Goal: Task Accomplishment & Management: Complete application form

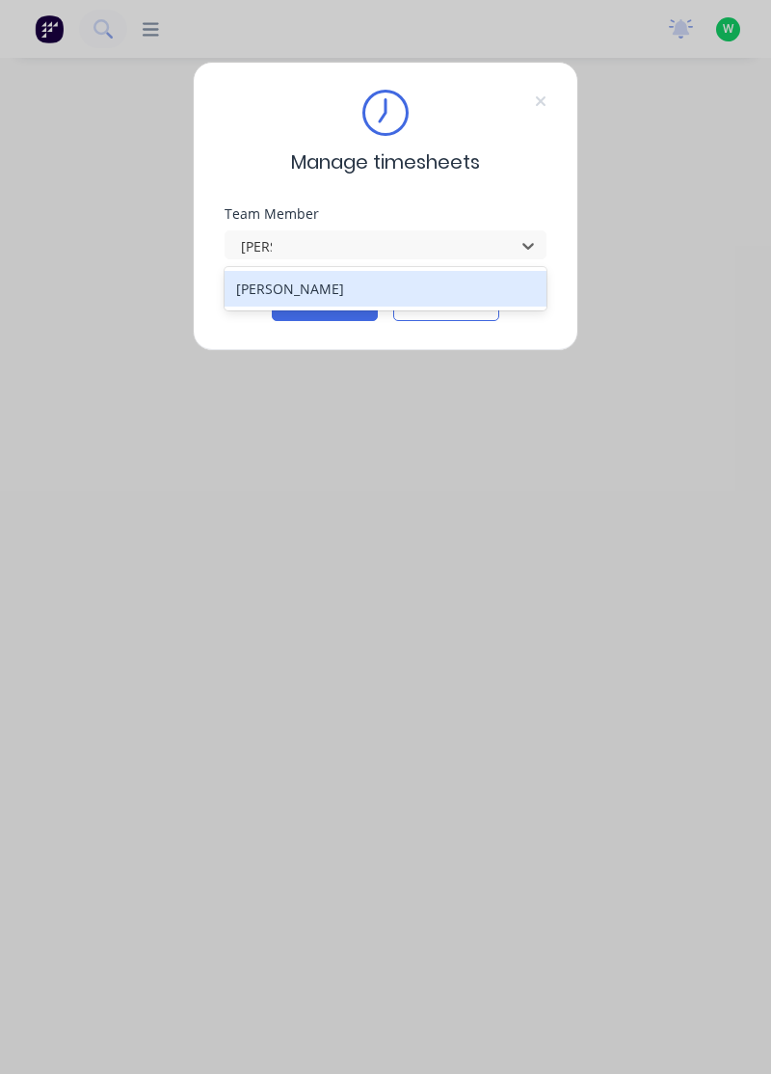
click at [258, 287] on div "[PERSON_NAME]" at bounding box center [386, 289] width 323 height 36
type input "[PERSON_NAME]"
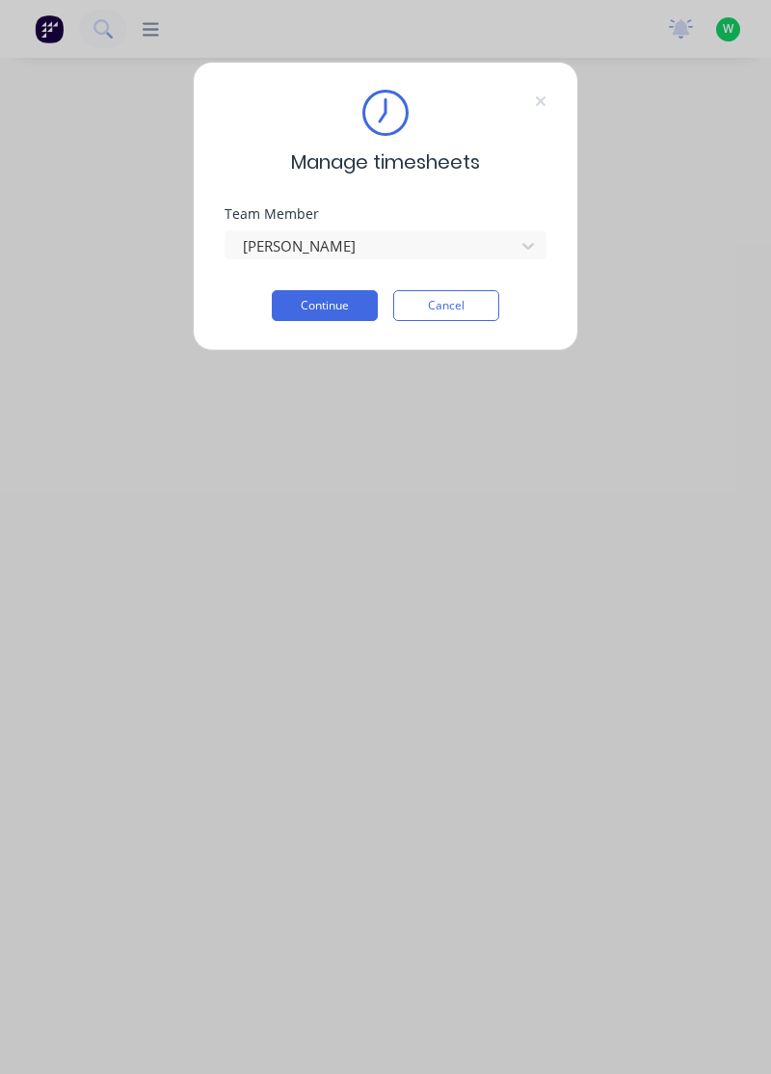
click at [304, 305] on button "Continue" at bounding box center [325, 305] width 106 height 31
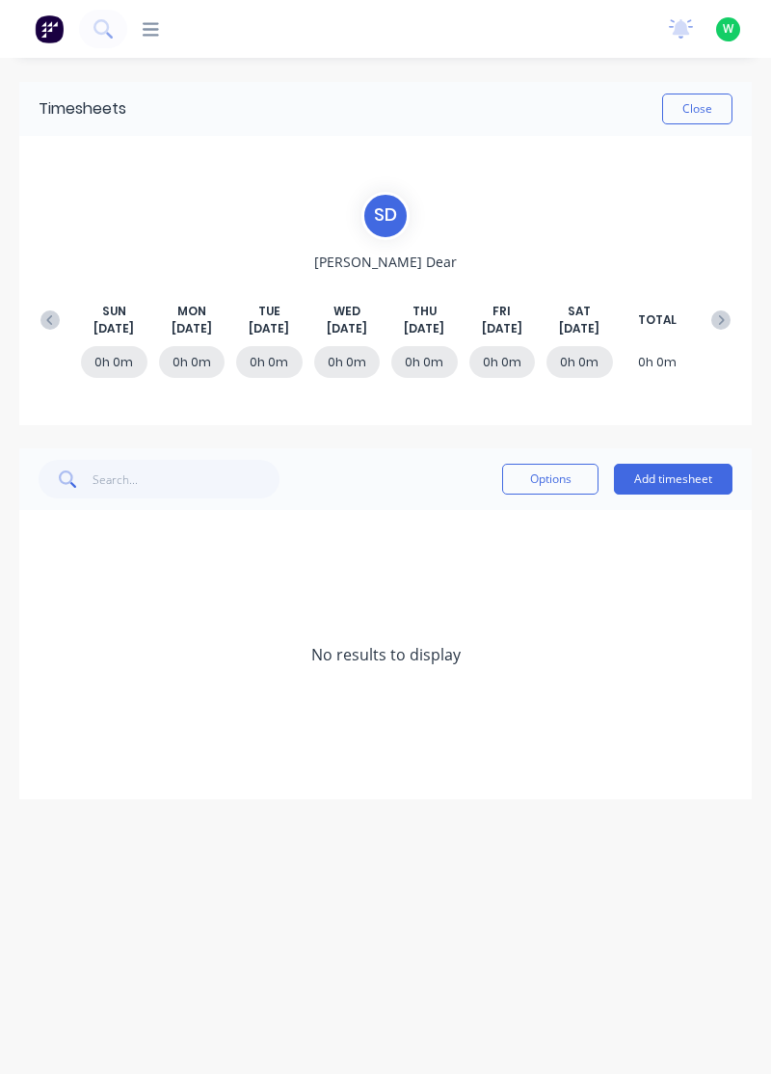
click at [698, 484] on button "Add timesheet" at bounding box center [673, 479] width 119 height 31
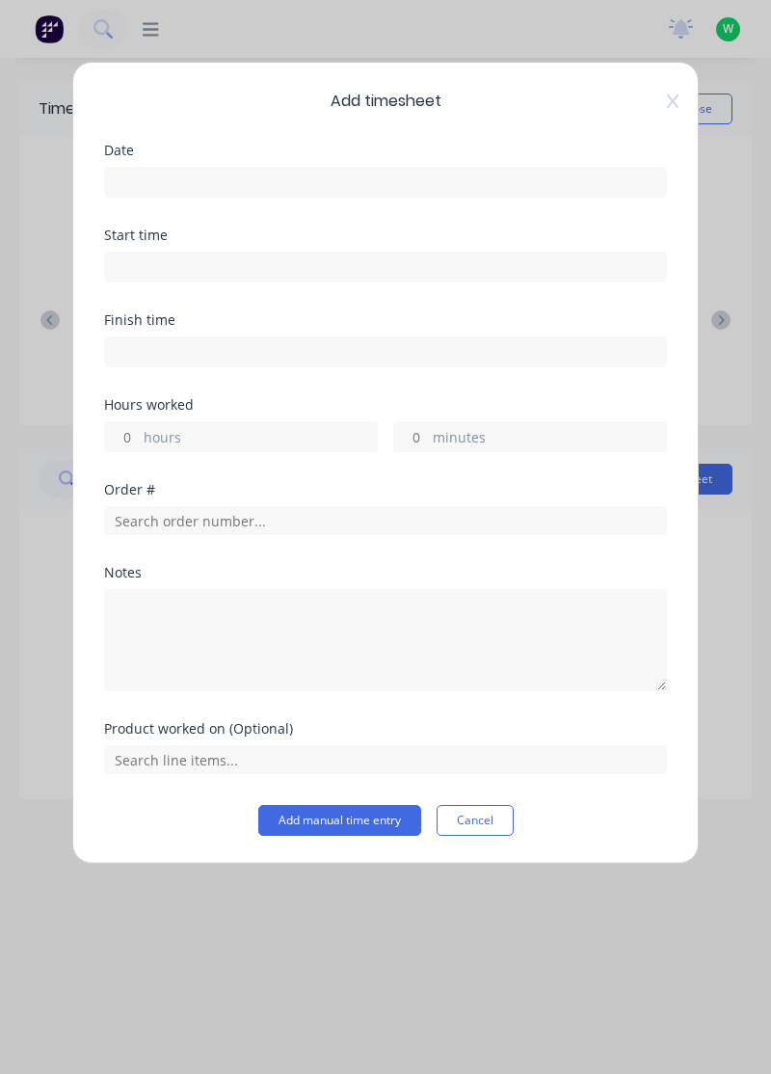
click at [521, 175] on input at bounding box center [385, 182] width 561 height 29
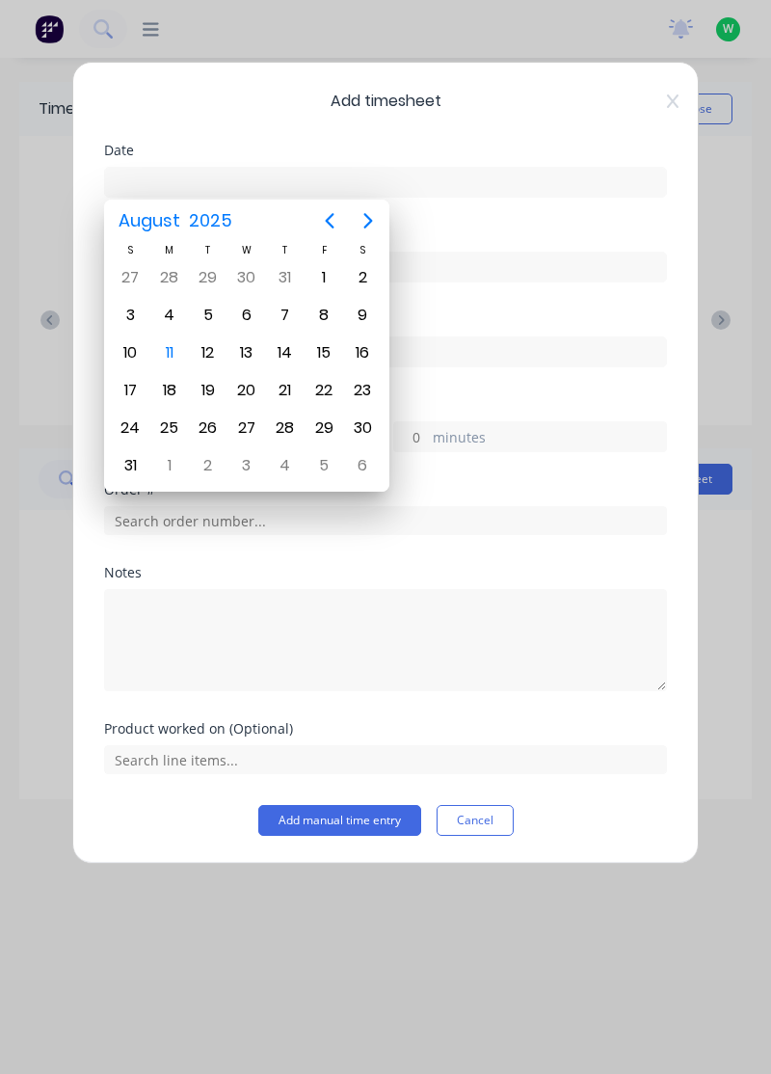
click at [185, 343] on div "11" at bounding box center [168, 352] width 39 height 37
type input "[DATE]"
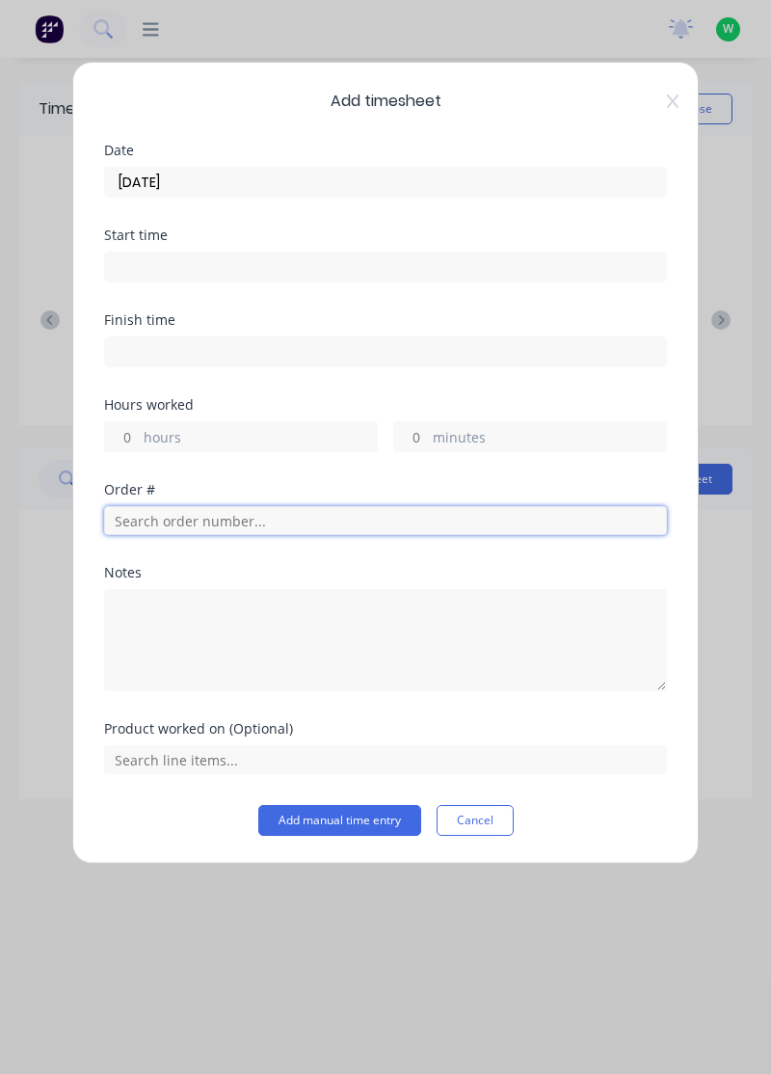
click at [222, 523] on input "text" at bounding box center [385, 520] width 563 height 29
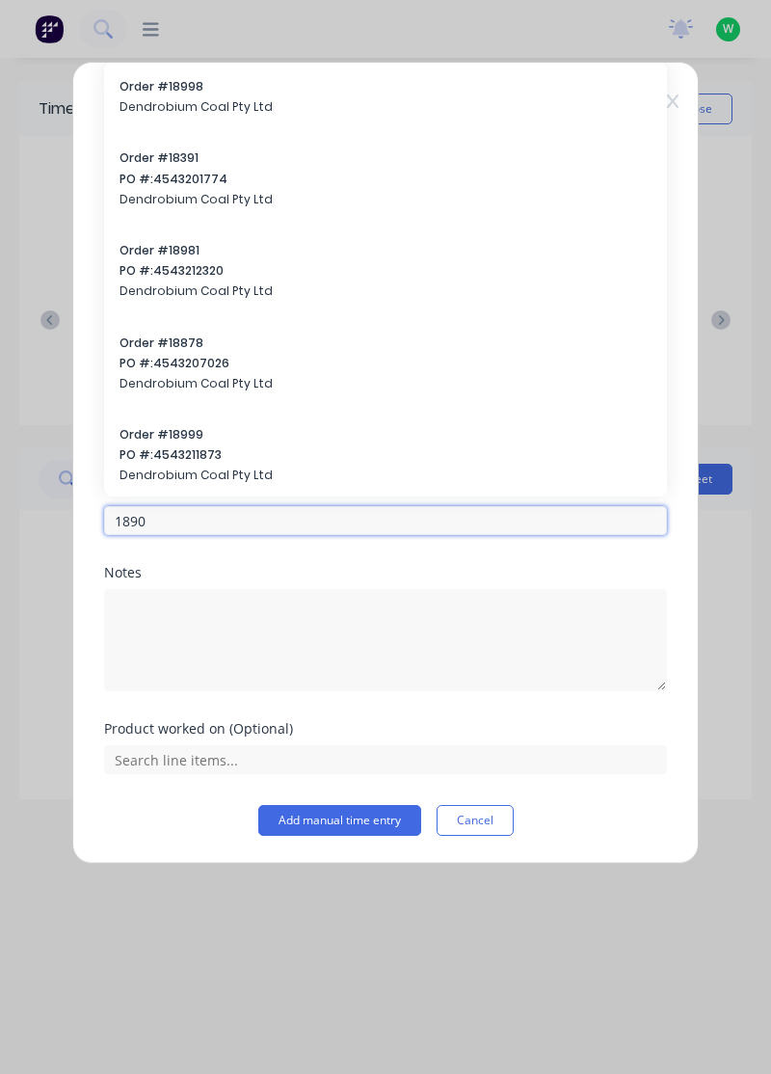
type input "189"
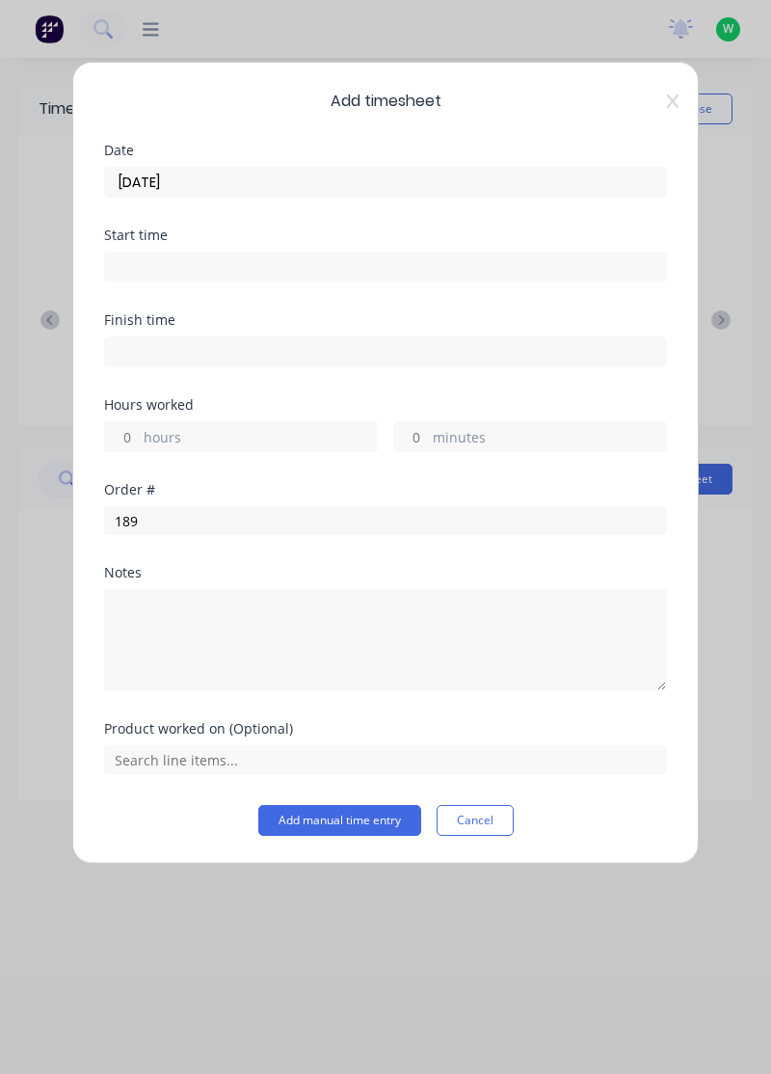
click at [484, 820] on button "Cancel" at bounding box center [475, 820] width 77 height 31
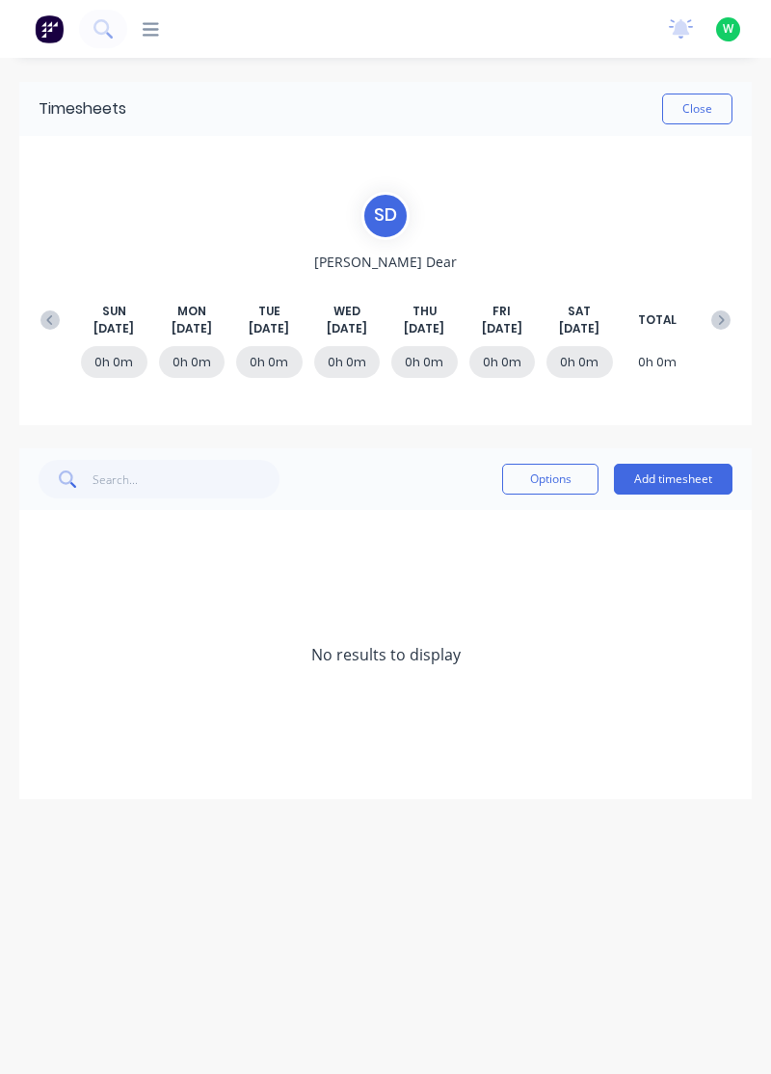
click at [67, 333] on div "[DATE] [DATE] [DATE] [DATE] [DATE] [DATE] [DATE] TOTAL" at bounding box center [385, 320] width 709 height 35
click at [48, 312] on icon at bounding box center [49, 319] width 19 height 19
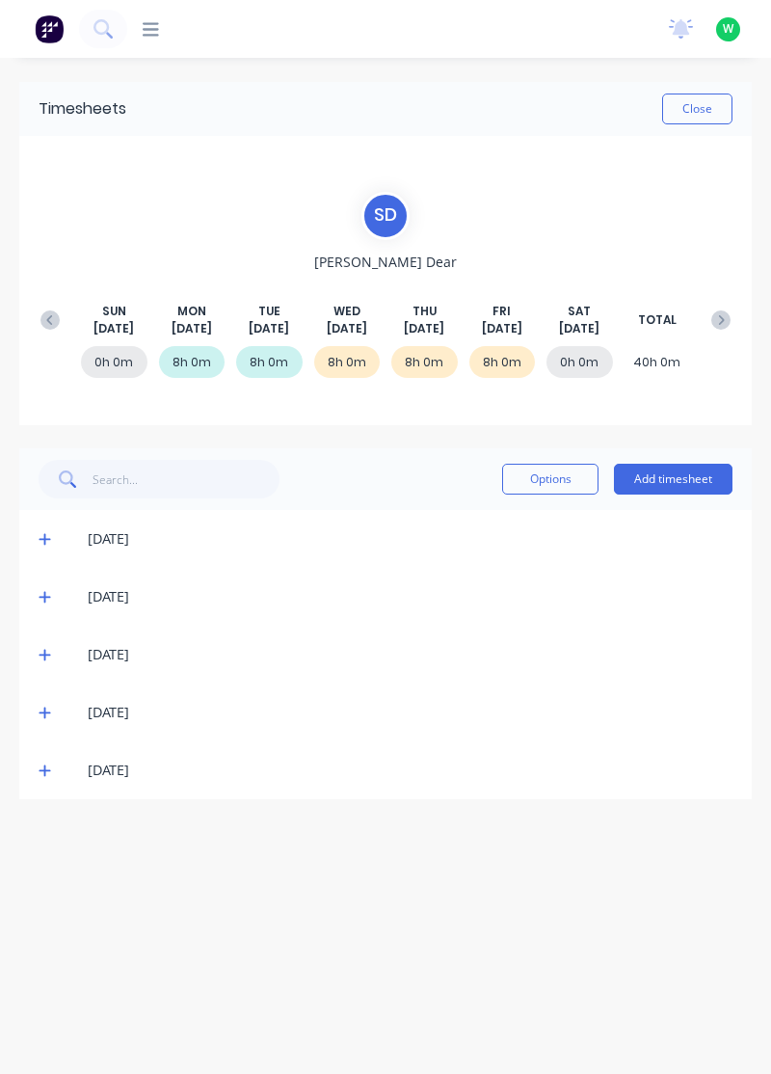
click at [54, 774] on span at bounding box center [48, 769] width 18 height 19
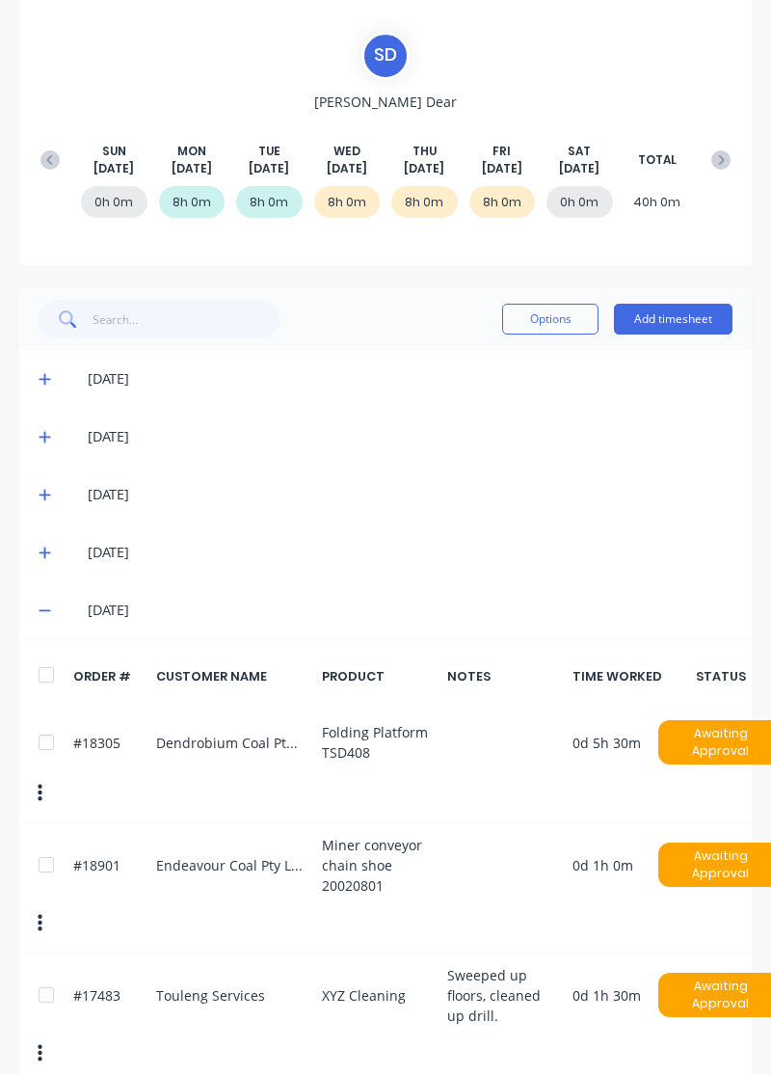
scroll to position [158, 0]
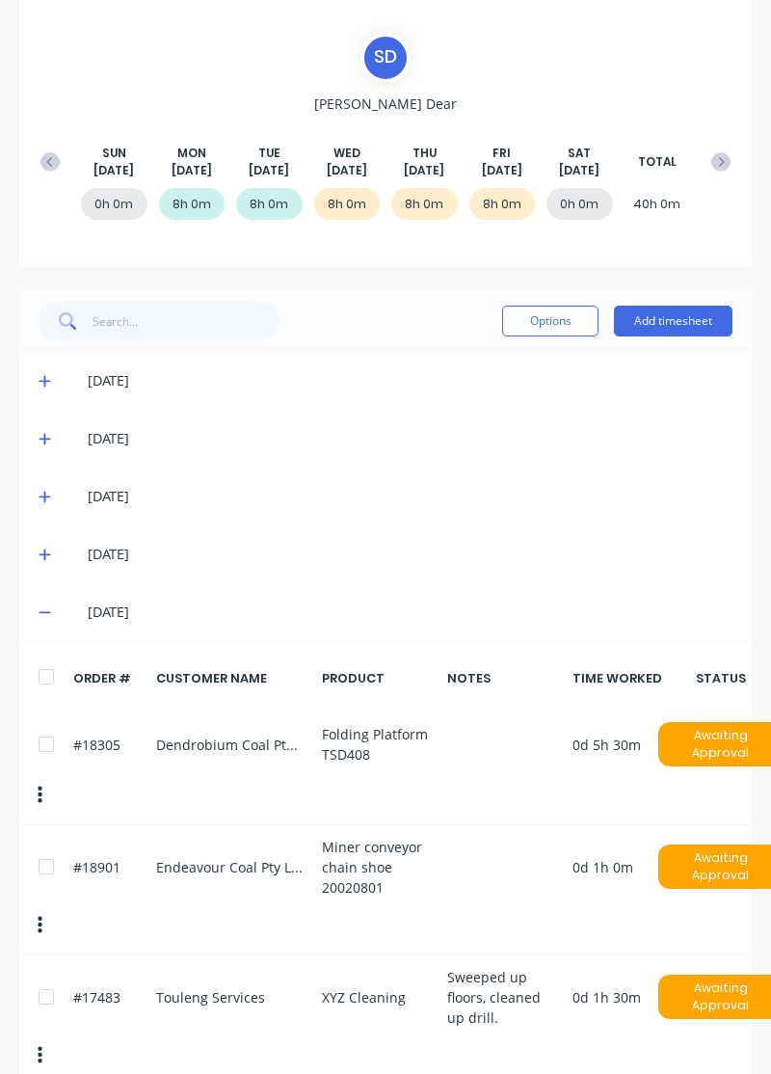
click at [680, 324] on button "Add timesheet" at bounding box center [673, 320] width 119 height 31
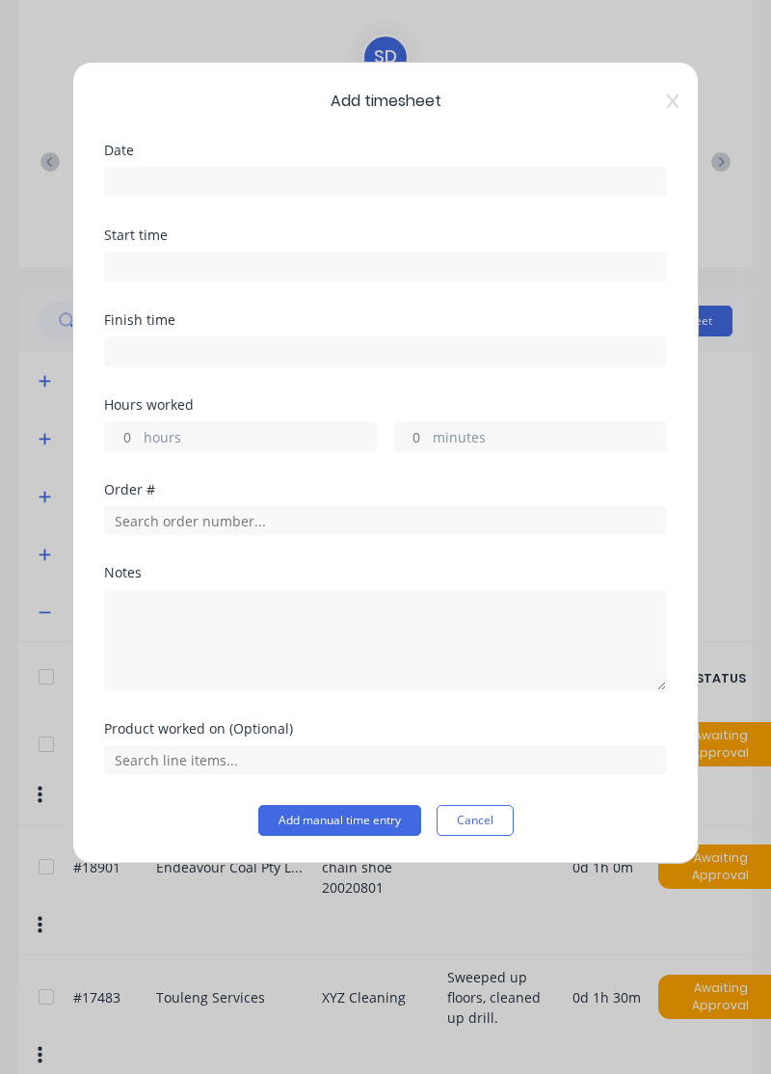
click at [129, 441] on input "hours" at bounding box center [122, 436] width 34 height 29
type input "3"
click at [447, 430] on label "minutes" at bounding box center [549, 439] width 233 height 24
click at [428, 430] on input "minutes" at bounding box center [411, 436] width 34 height 29
click at [421, 440] on input "minutes" at bounding box center [411, 436] width 34 height 29
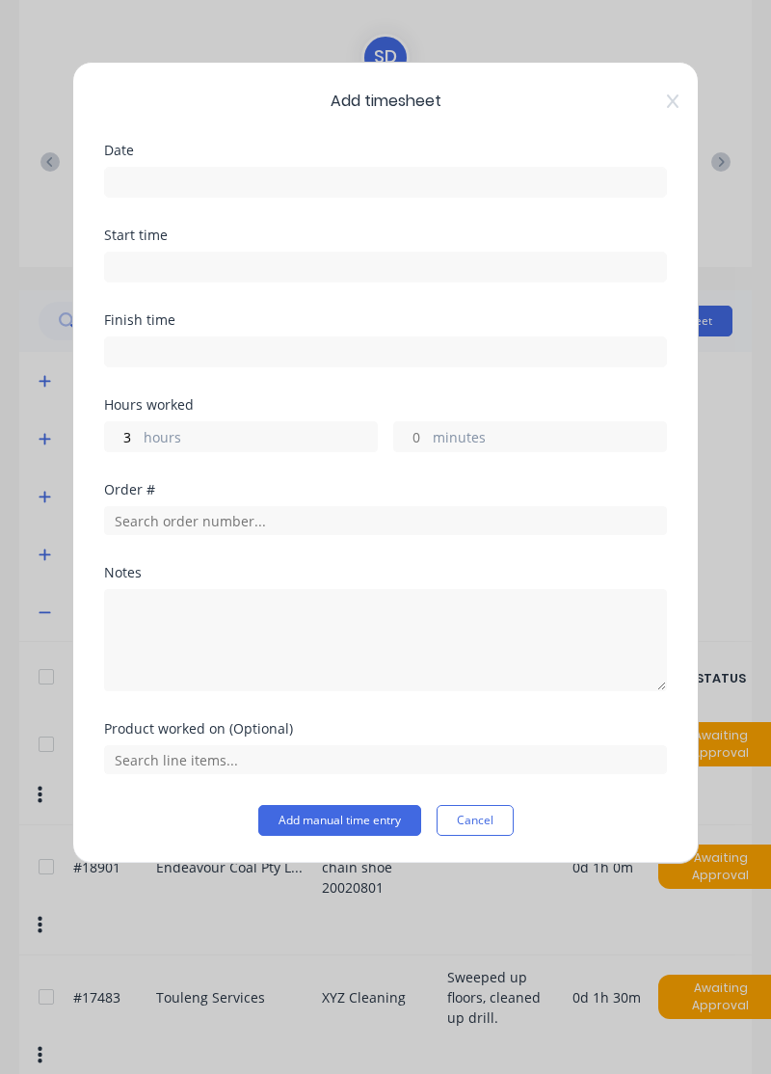
type input "30"
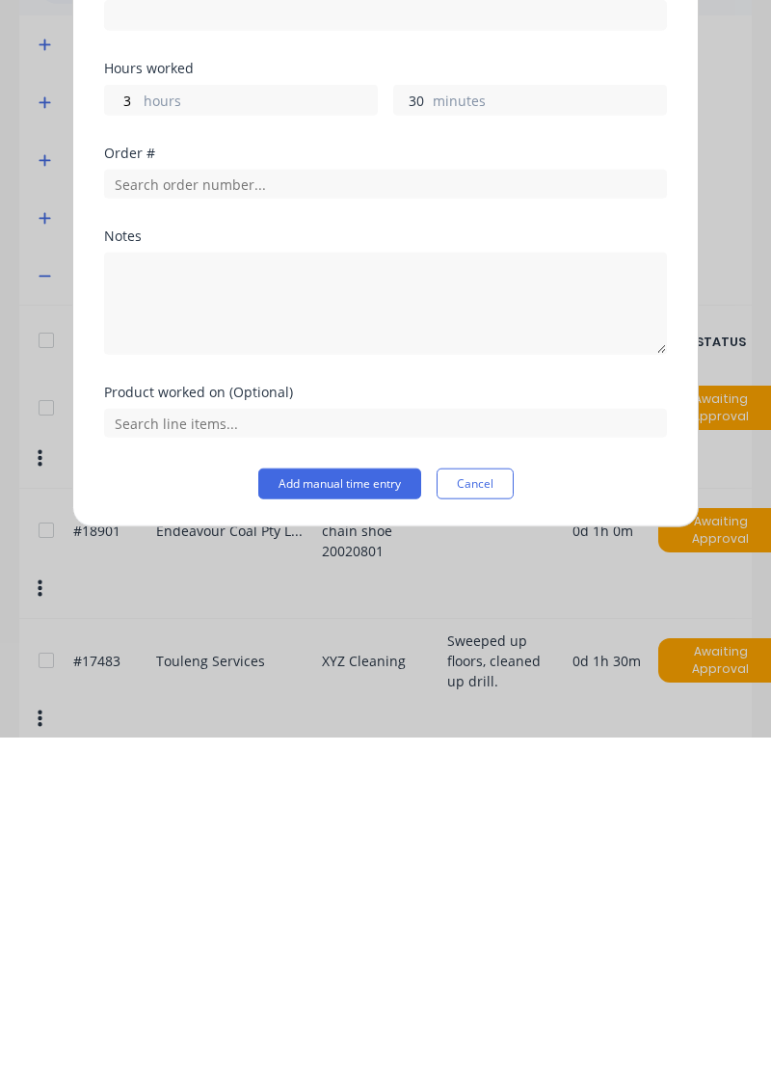
scroll to position [160, 0]
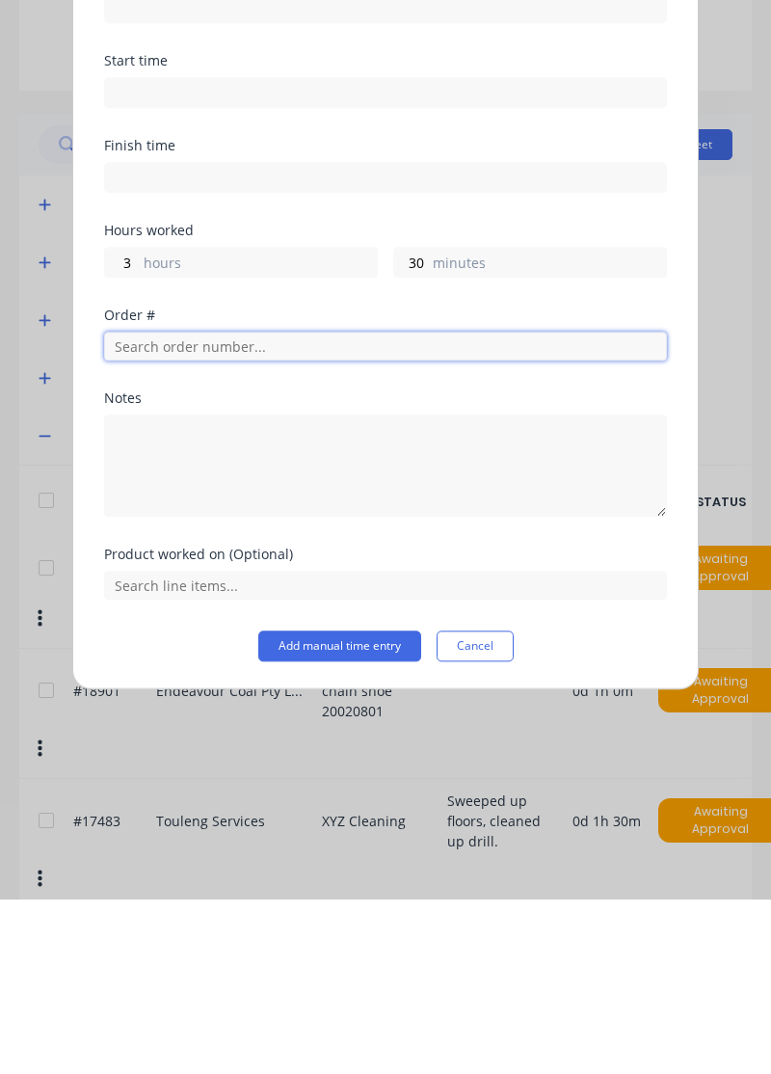
click at [426, 513] on input "text" at bounding box center [385, 520] width 563 height 29
type input "18501"
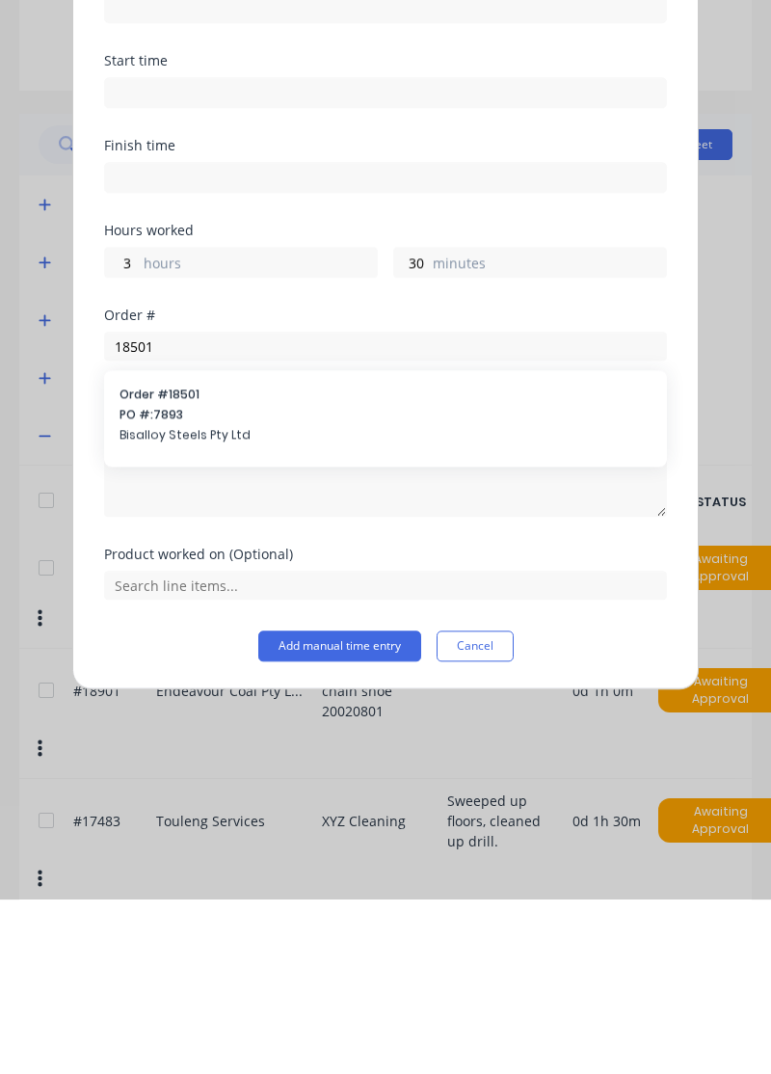
click at [275, 586] on span "PO #: 7893" at bounding box center [385, 588] width 532 height 17
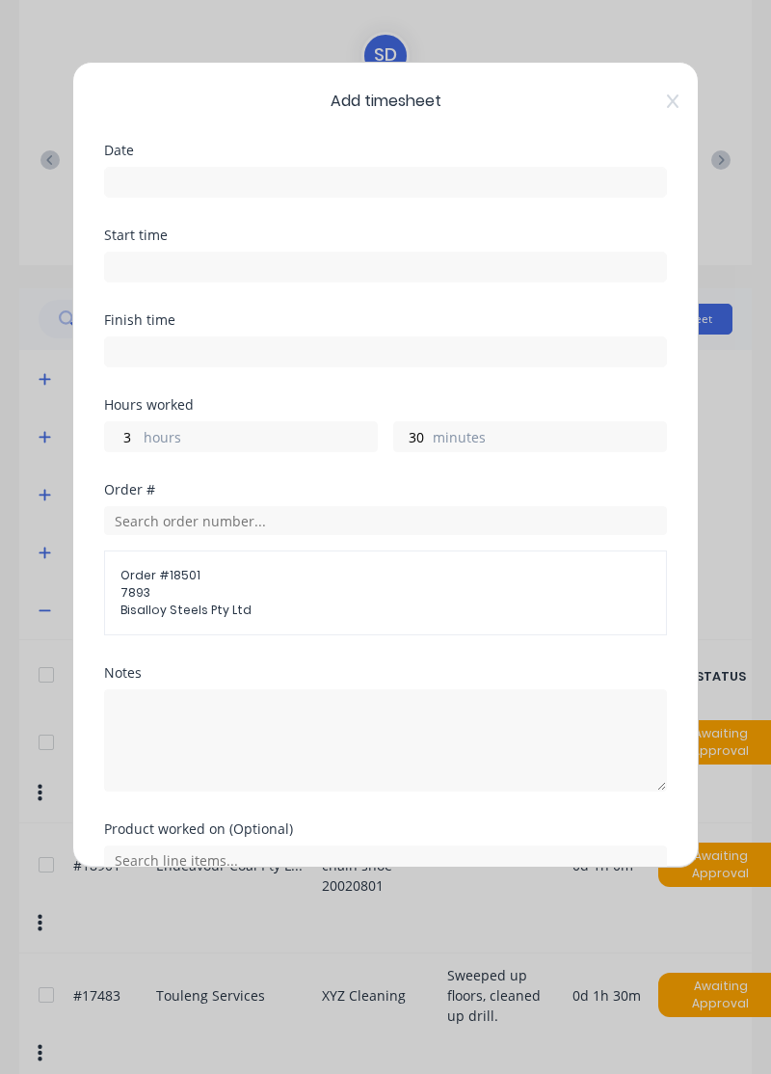
scroll to position [93, 0]
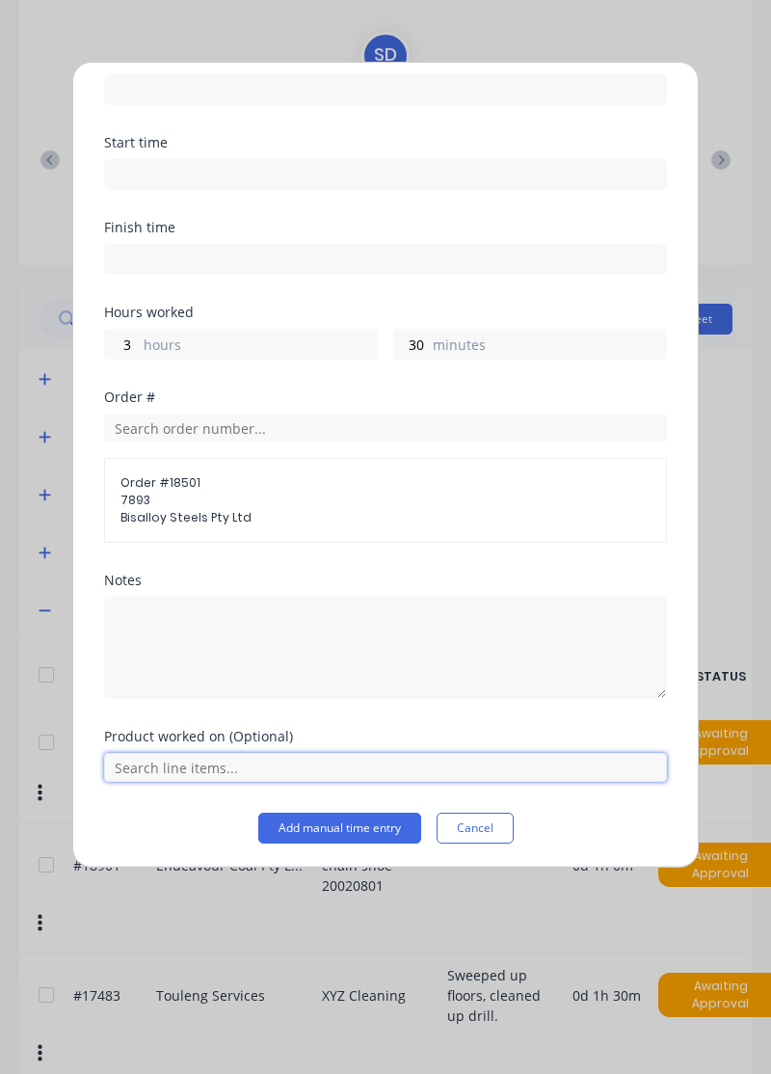
click at [372, 772] on input "text" at bounding box center [385, 767] width 563 height 29
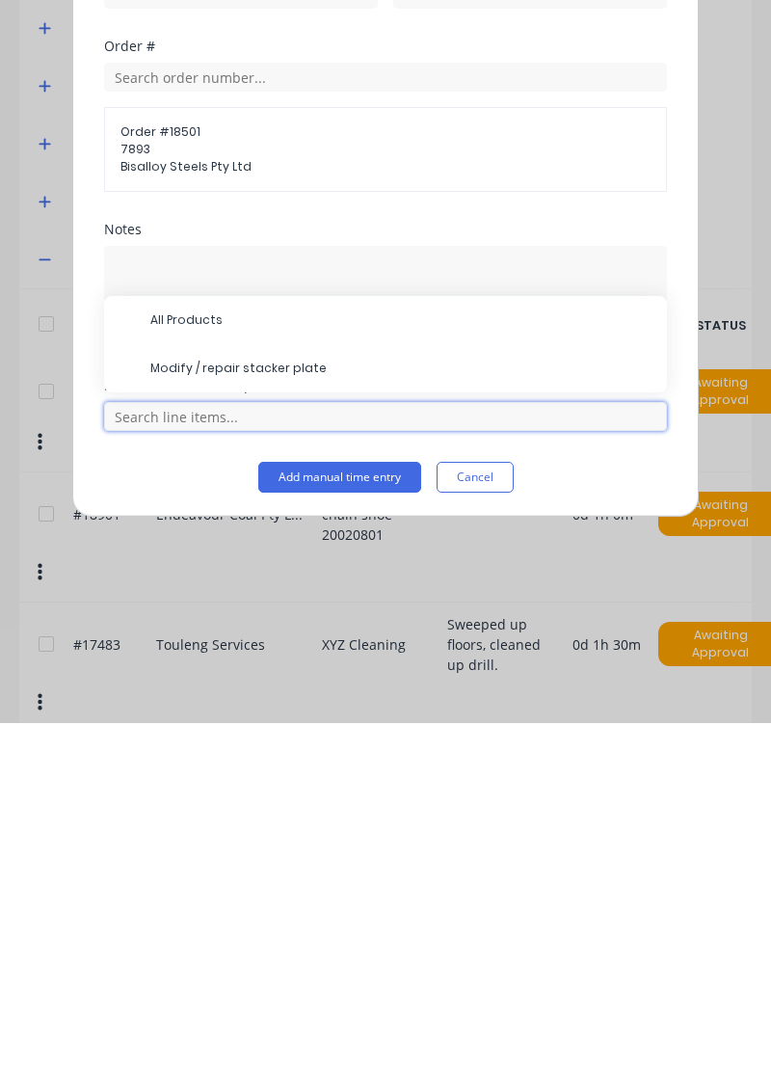
scroll to position [211, 0]
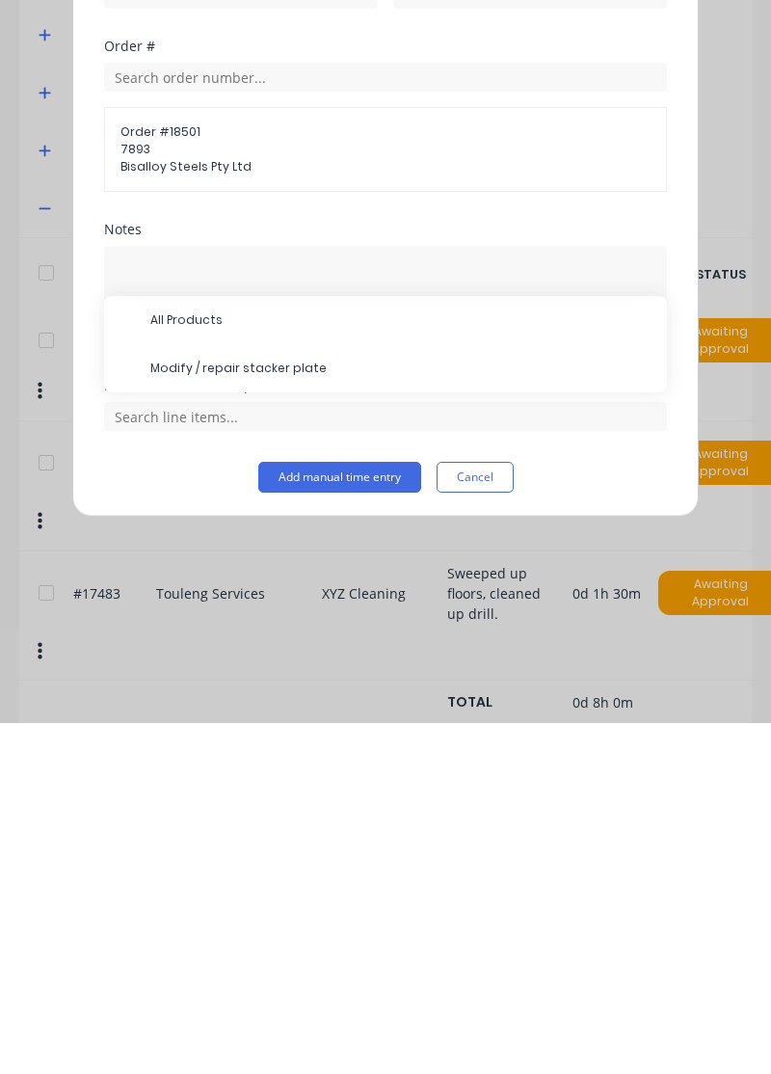
click at [328, 717] on span "Modify / repair stacker plate" at bounding box center [400, 718] width 501 height 17
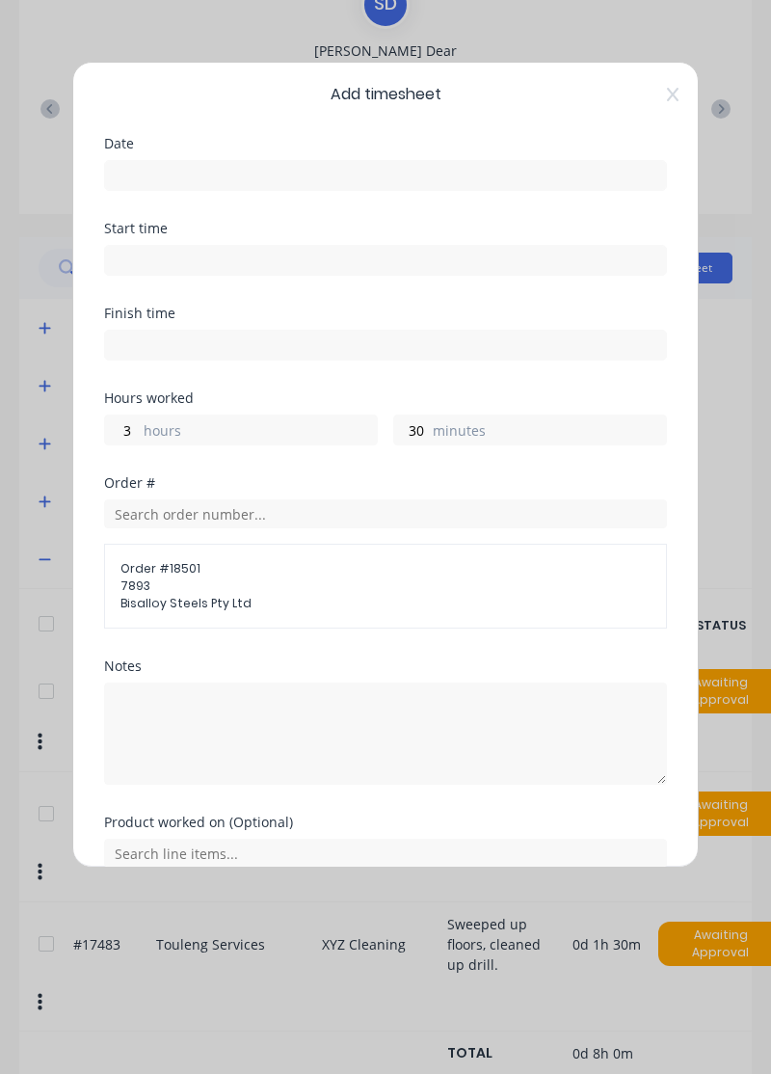
scroll to position [0, 0]
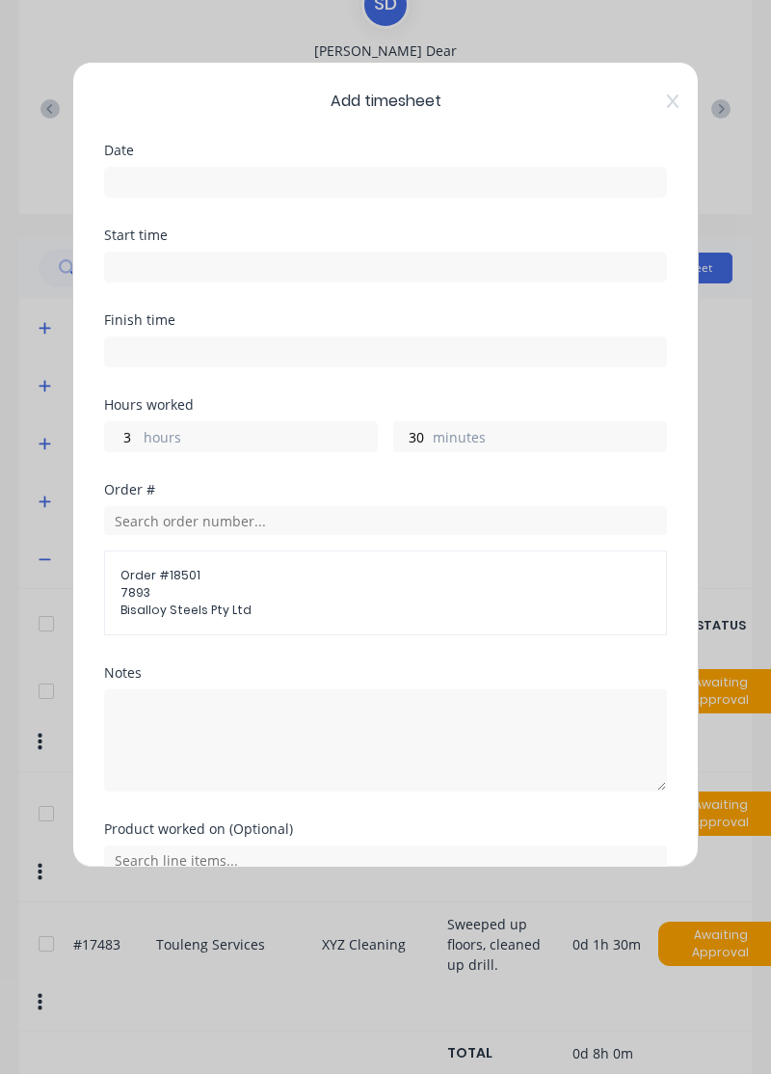
click at [437, 427] on label "minutes" at bounding box center [549, 439] width 233 height 24
click at [428, 426] on input "30" at bounding box center [411, 436] width 34 height 29
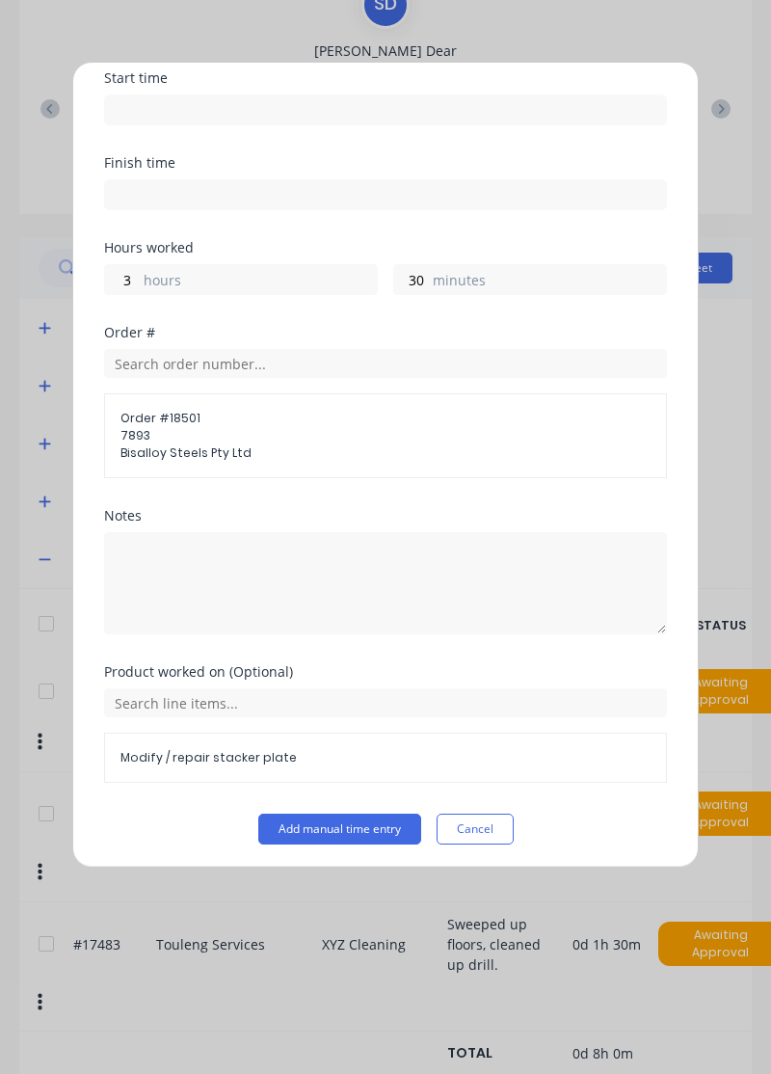
click at [335, 838] on button "Add manual time entry" at bounding box center [339, 828] width 163 height 31
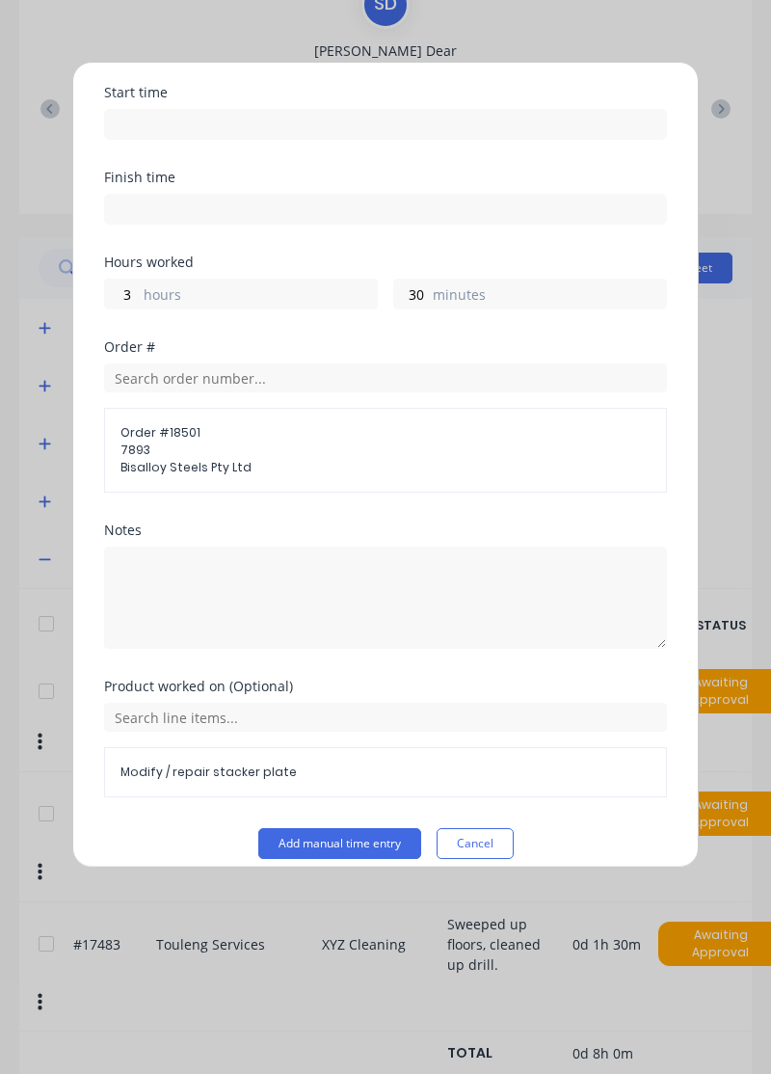
scroll to position [0, 0]
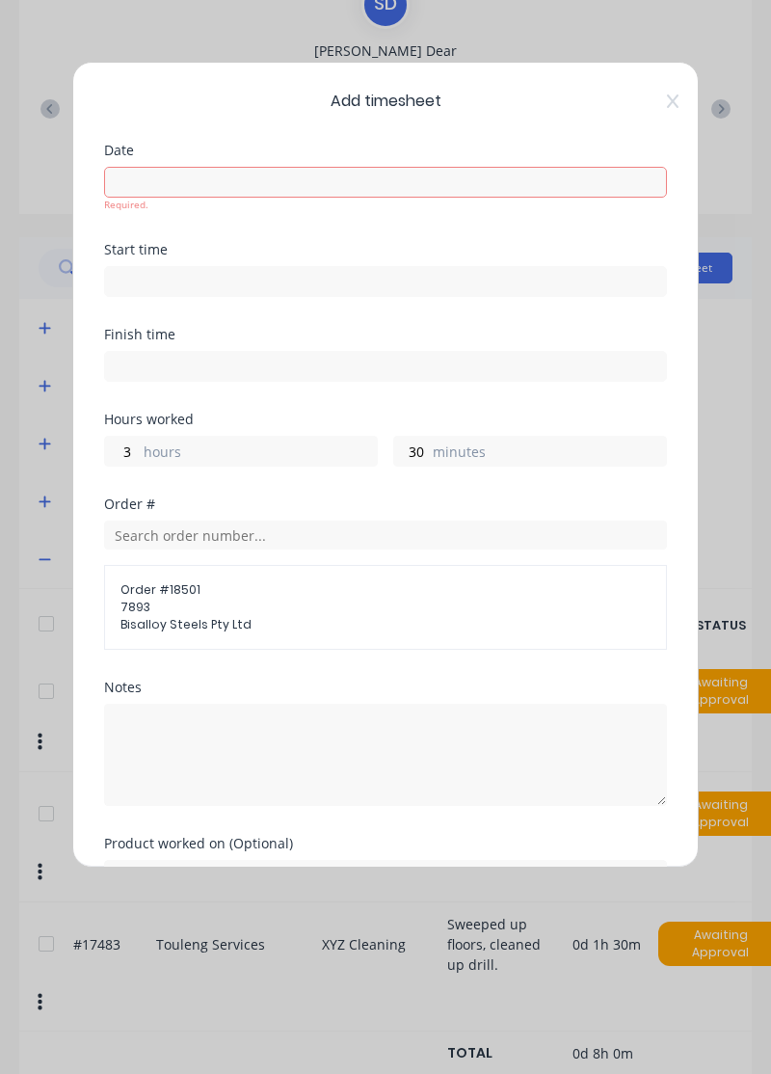
click at [281, 209] on div "Required." at bounding box center [385, 205] width 563 height 14
click at [334, 175] on input at bounding box center [385, 182] width 561 height 29
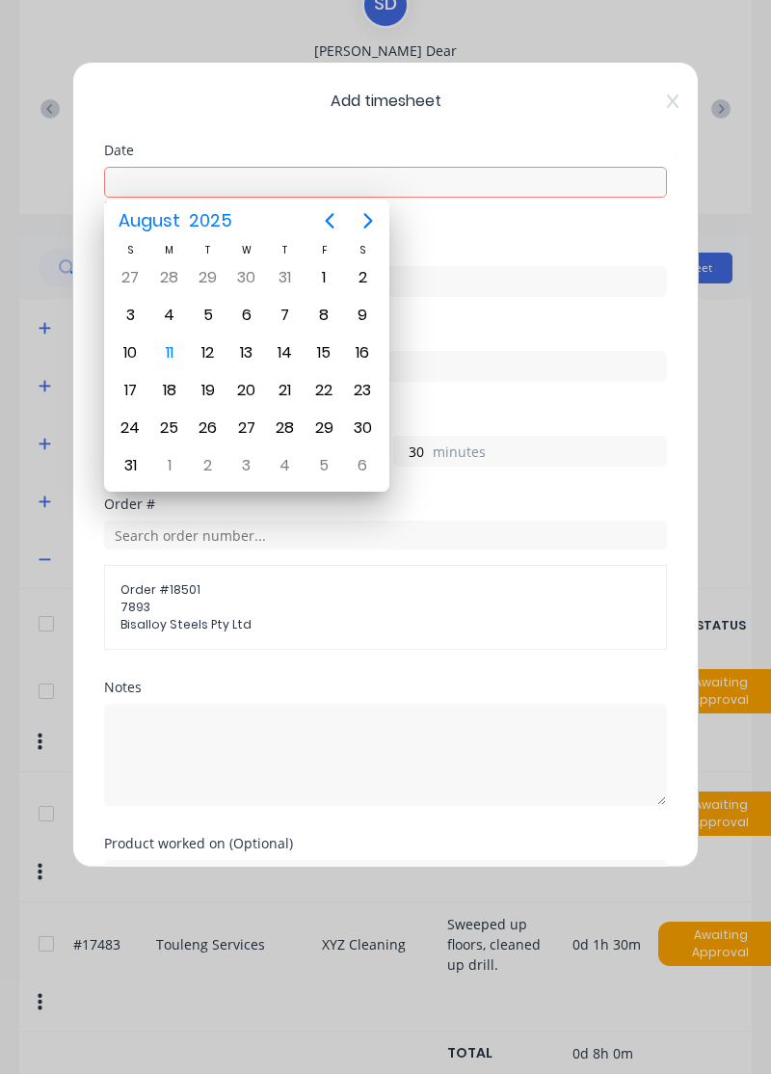
click at [172, 351] on div "11" at bounding box center [169, 352] width 29 height 29
type input "[DATE]"
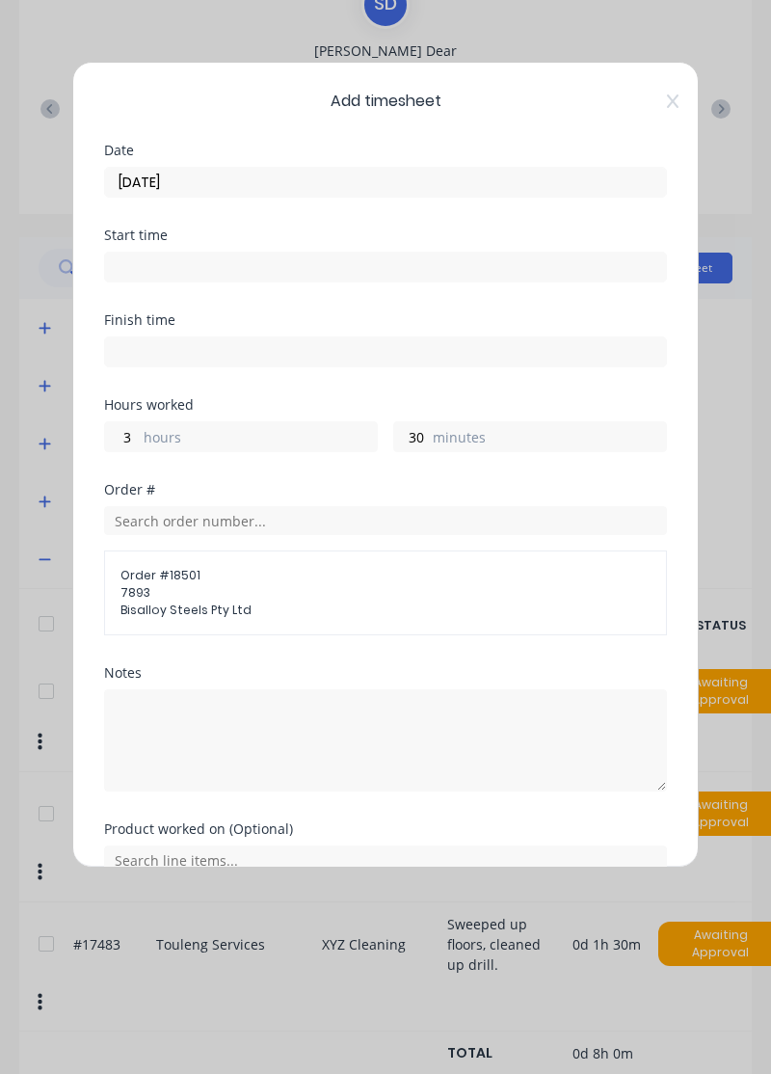
scroll to position [157, 0]
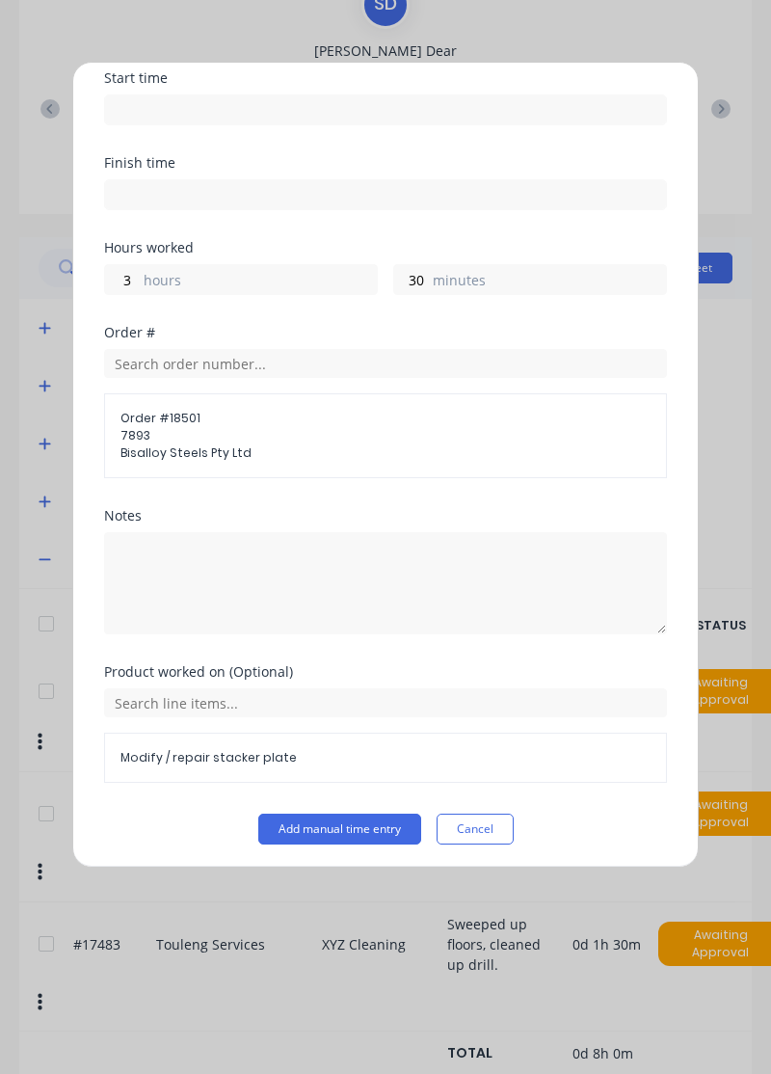
click at [364, 829] on button "Add manual time entry" at bounding box center [339, 828] width 163 height 31
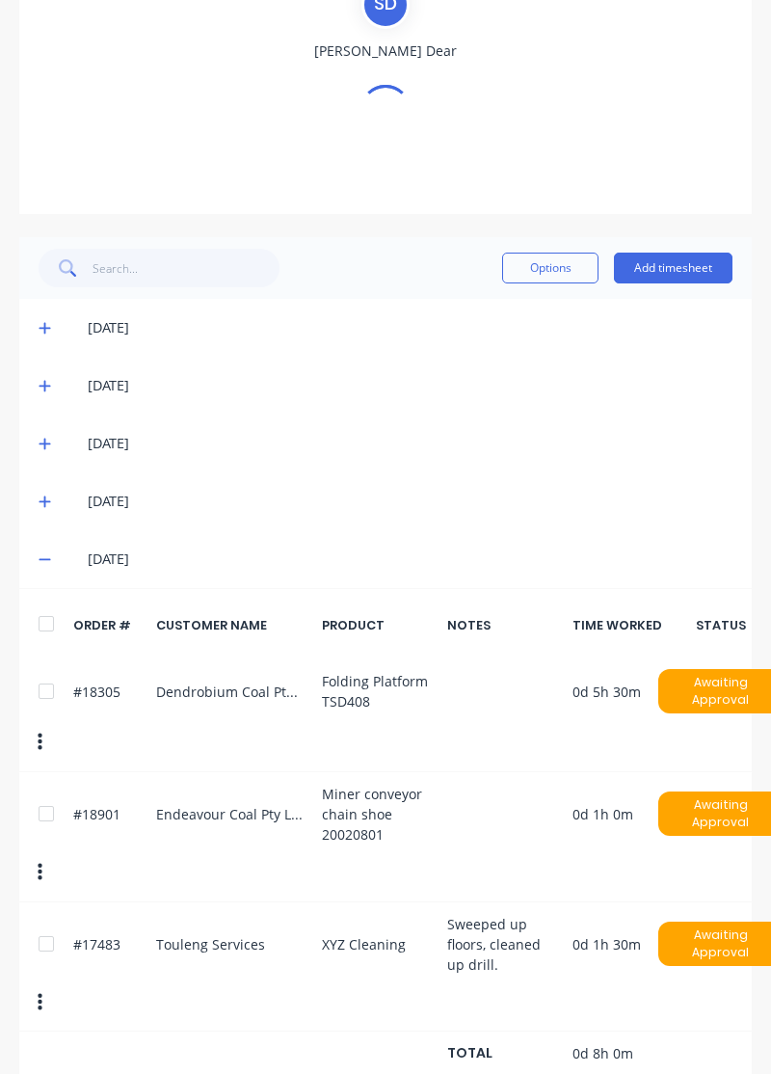
scroll to position [163, 0]
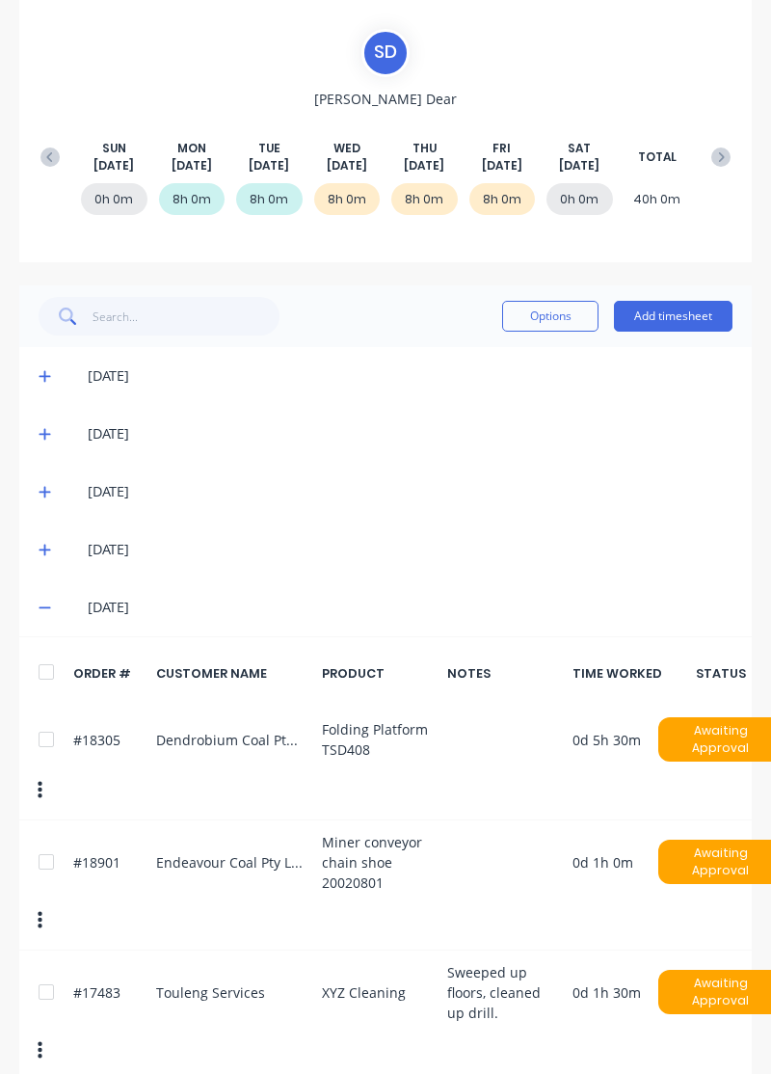
click at [673, 318] on button "Add timesheet" at bounding box center [673, 316] width 119 height 31
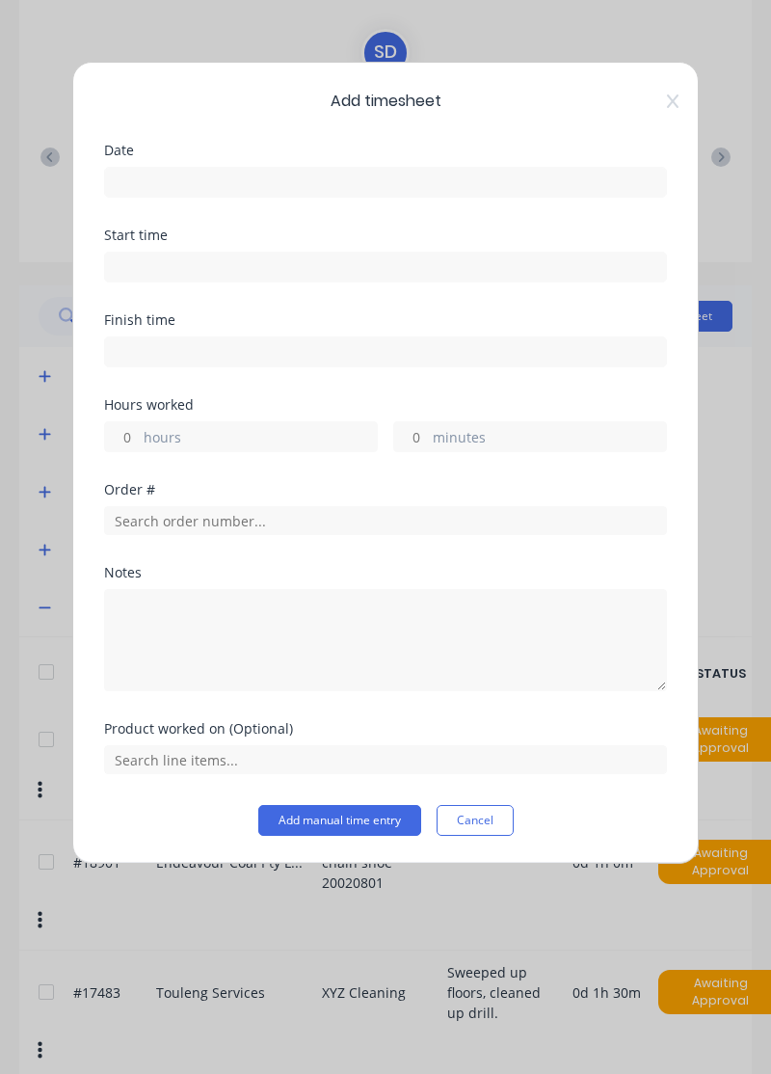
click at [237, 180] on input at bounding box center [385, 182] width 561 height 29
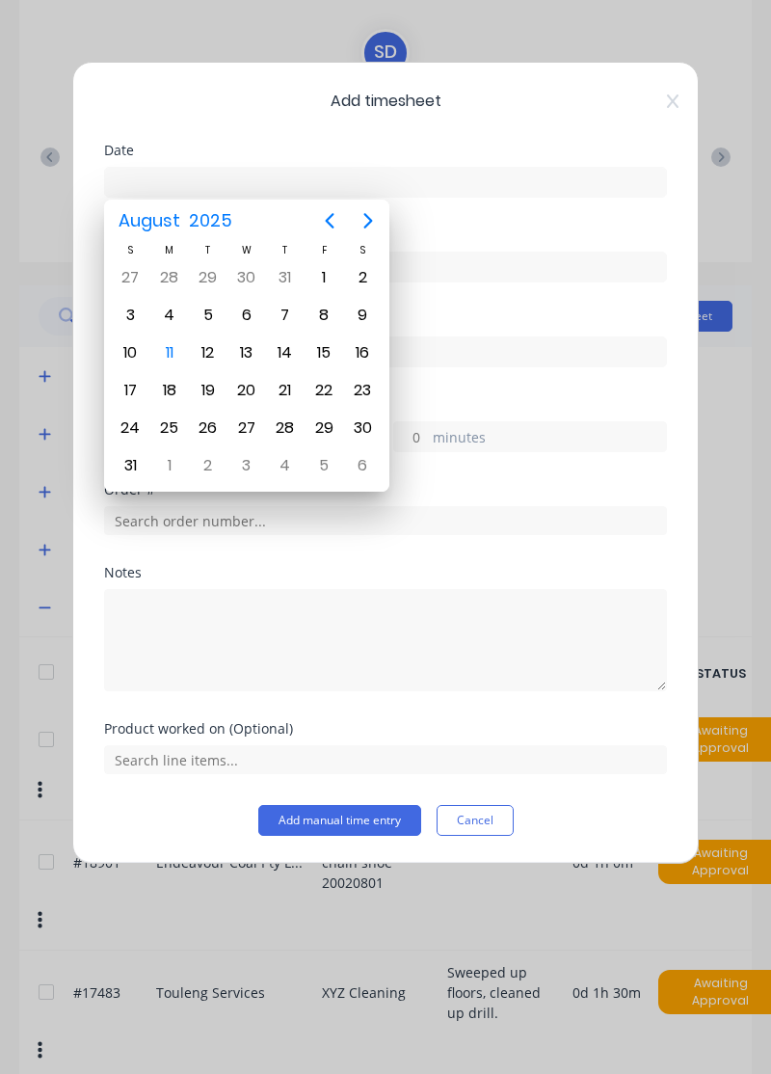
click at [170, 351] on div "11" at bounding box center [169, 352] width 29 height 29
type input "[DATE]"
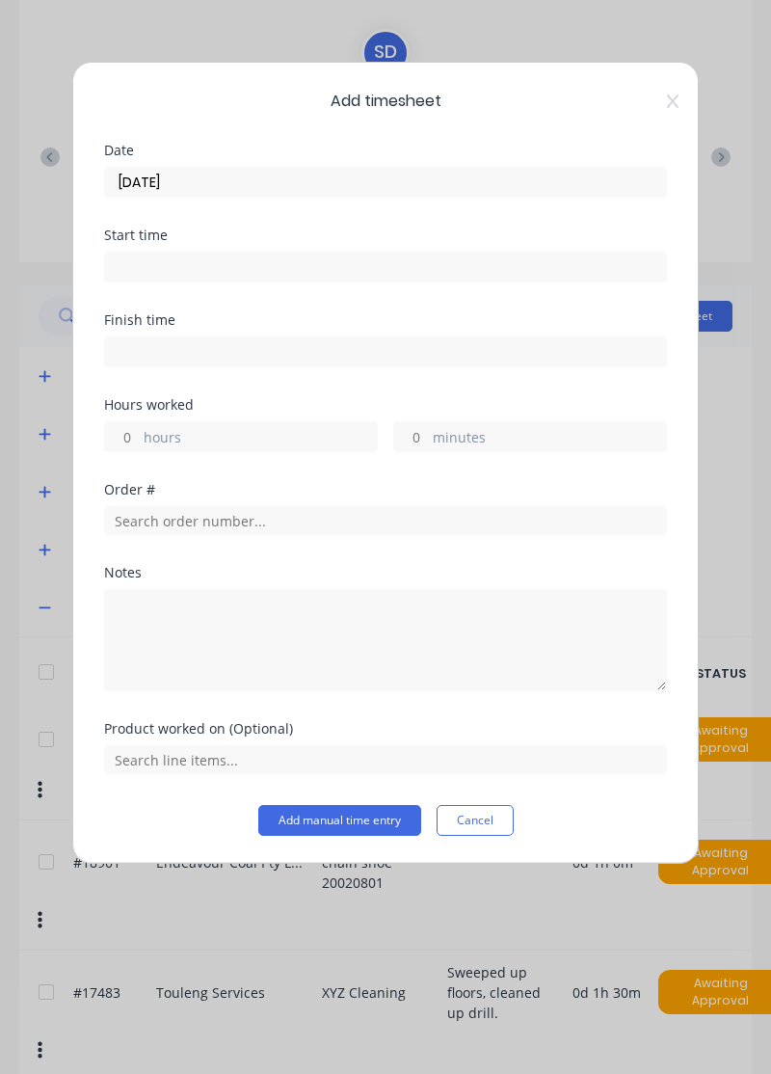
click at [488, 823] on button "Cancel" at bounding box center [475, 820] width 77 height 31
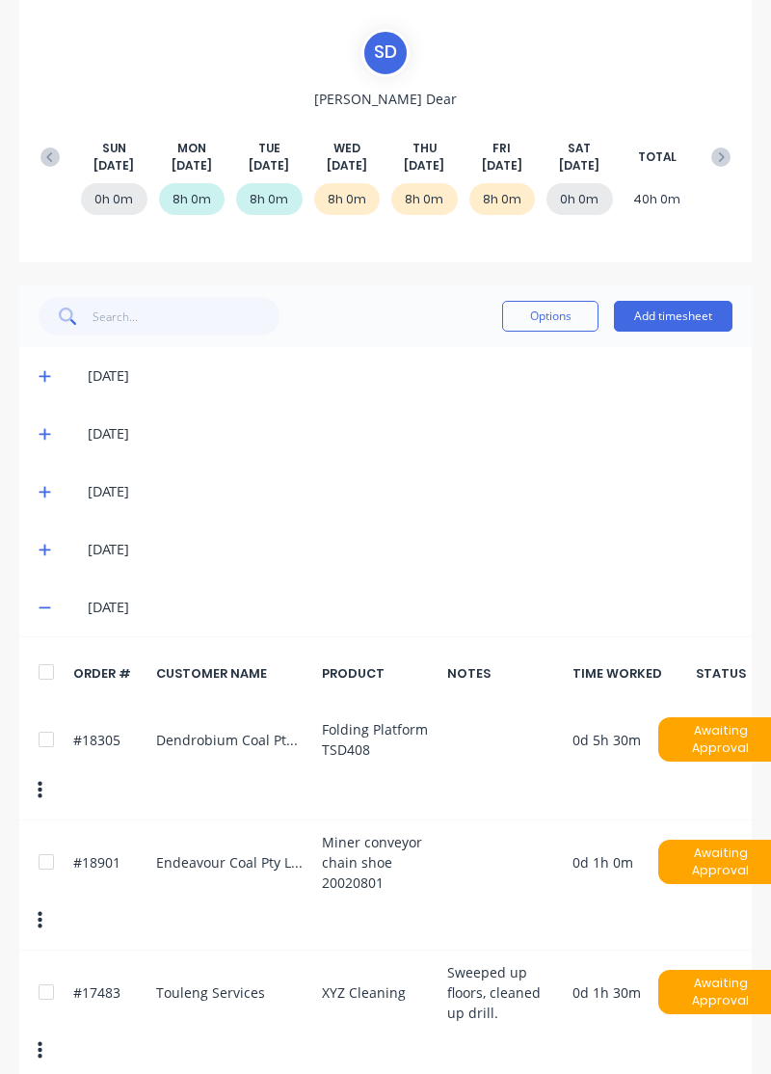
click at [711, 155] on icon at bounding box center [720, 156] width 19 height 19
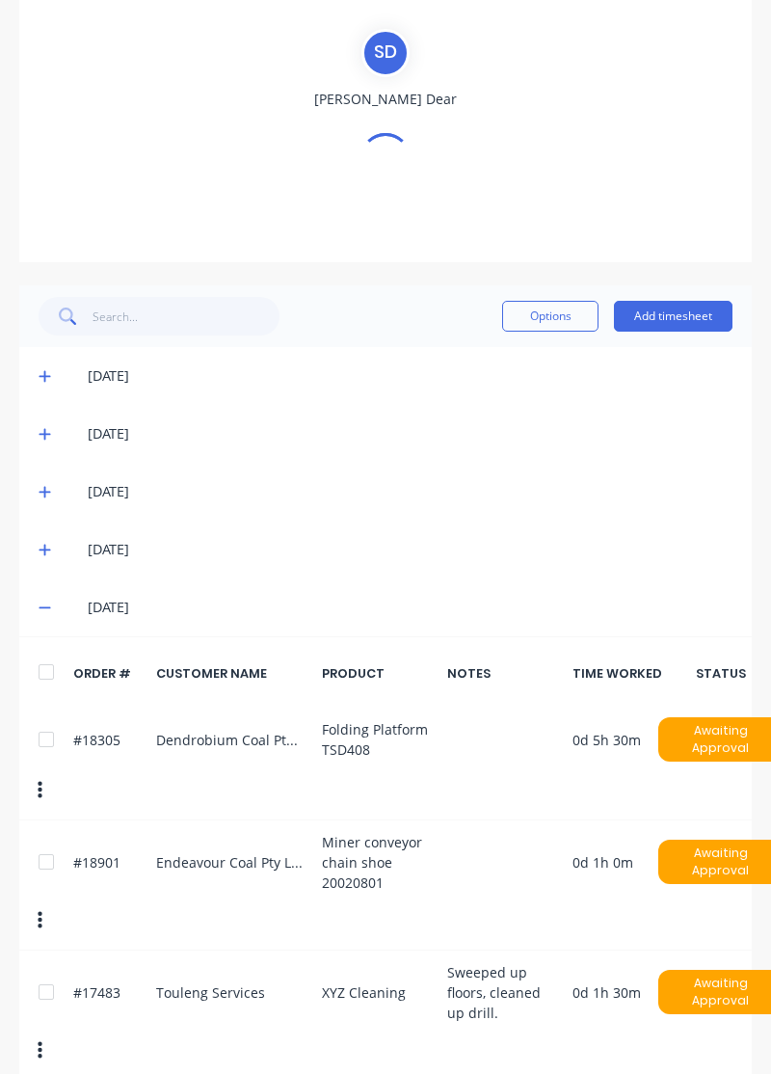
scroll to position [0, 0]
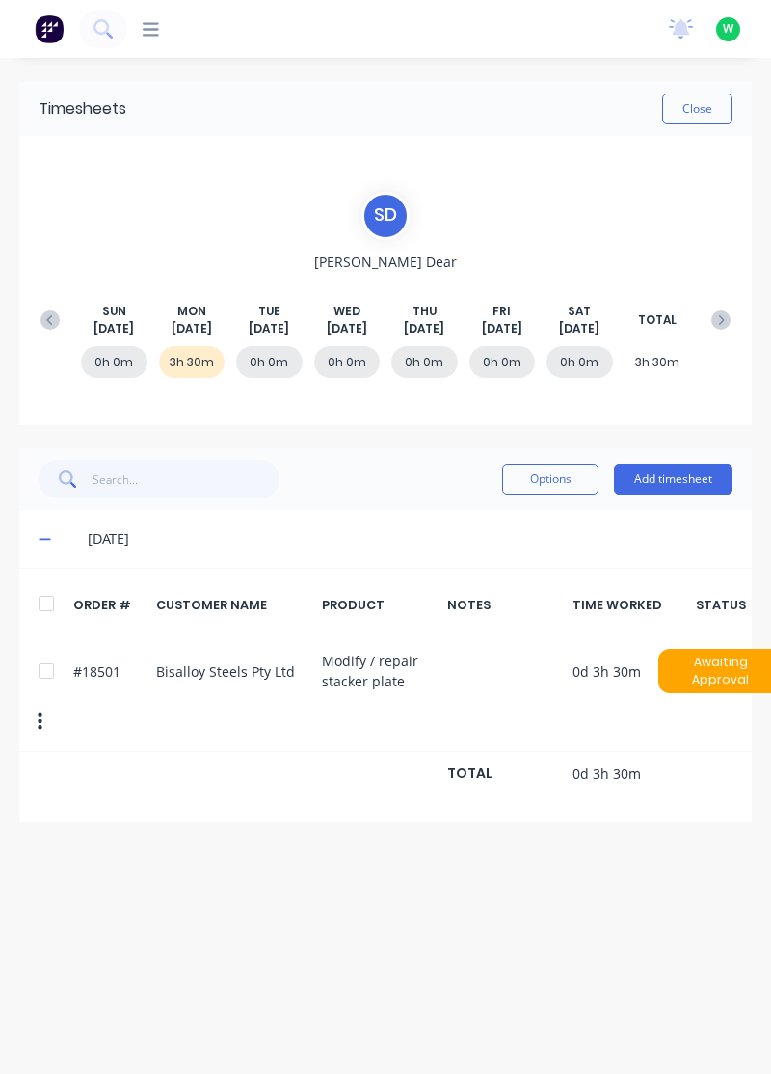
click at [668, 476] on button "Add timesheet" at bounding box center [673, 479] width 119 height 31
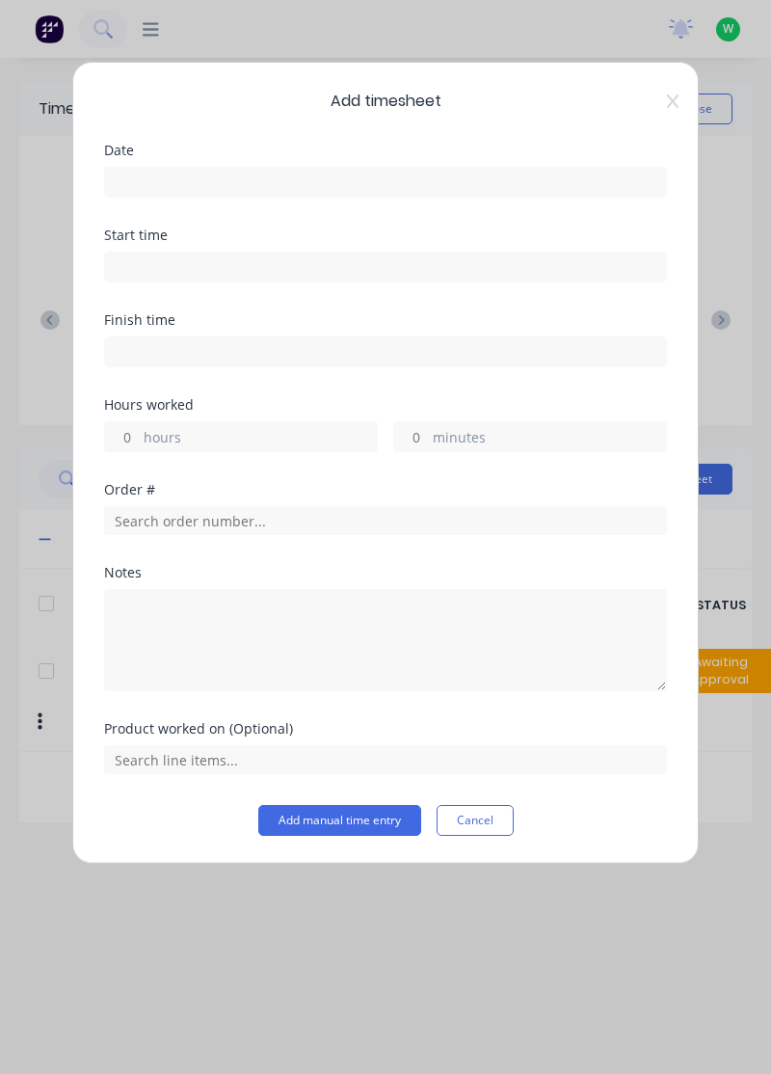
click at [210, 185] on input at bounding box center [385, 182] width 561 height 29
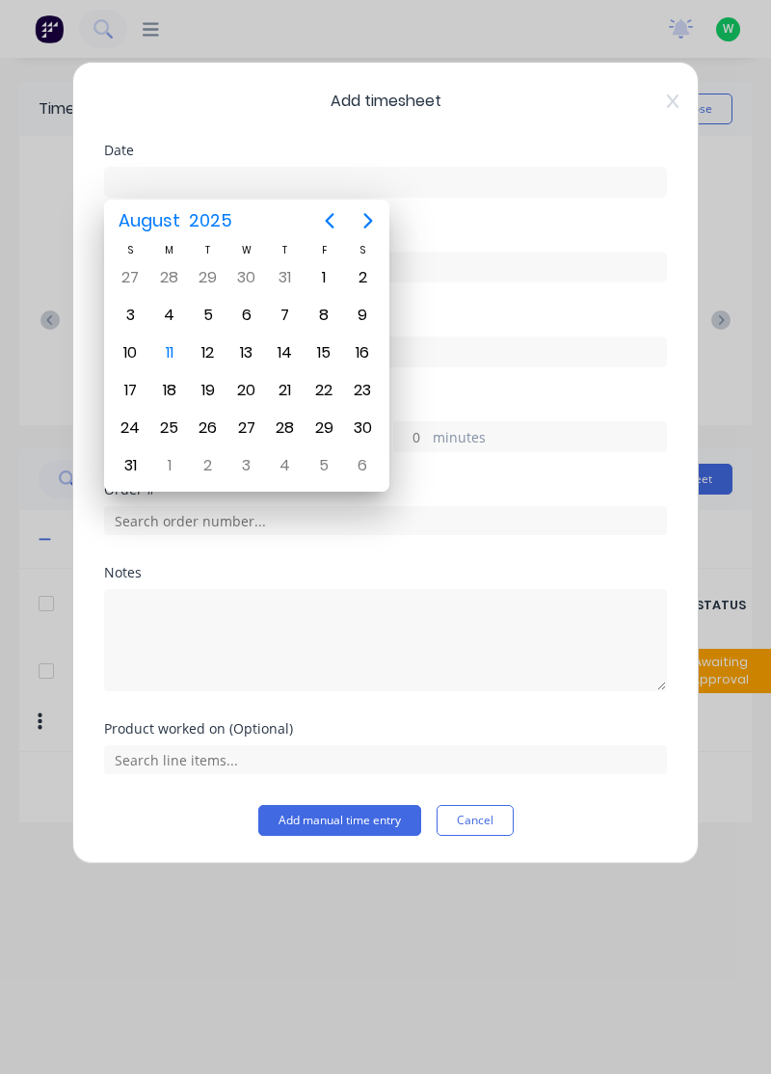
click at [166, 353] on div "11" at bounding box center [169, 352] width 29 height 29
type input "[DATE]"
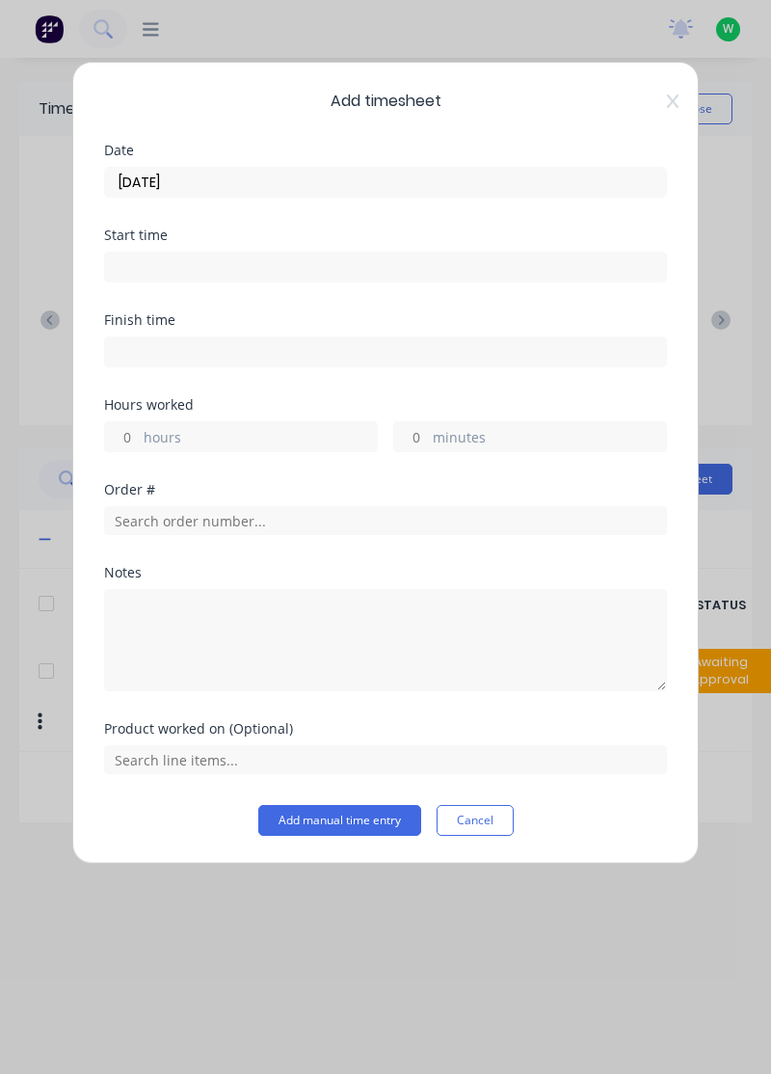
click at [120, 432] on input "hours" at bounding box center [122, 436] width 34 height 29
type input "4"
click at [408, 426] on input "minutes" at bounding box center [411, 436] width 34 height 29
type input "30"
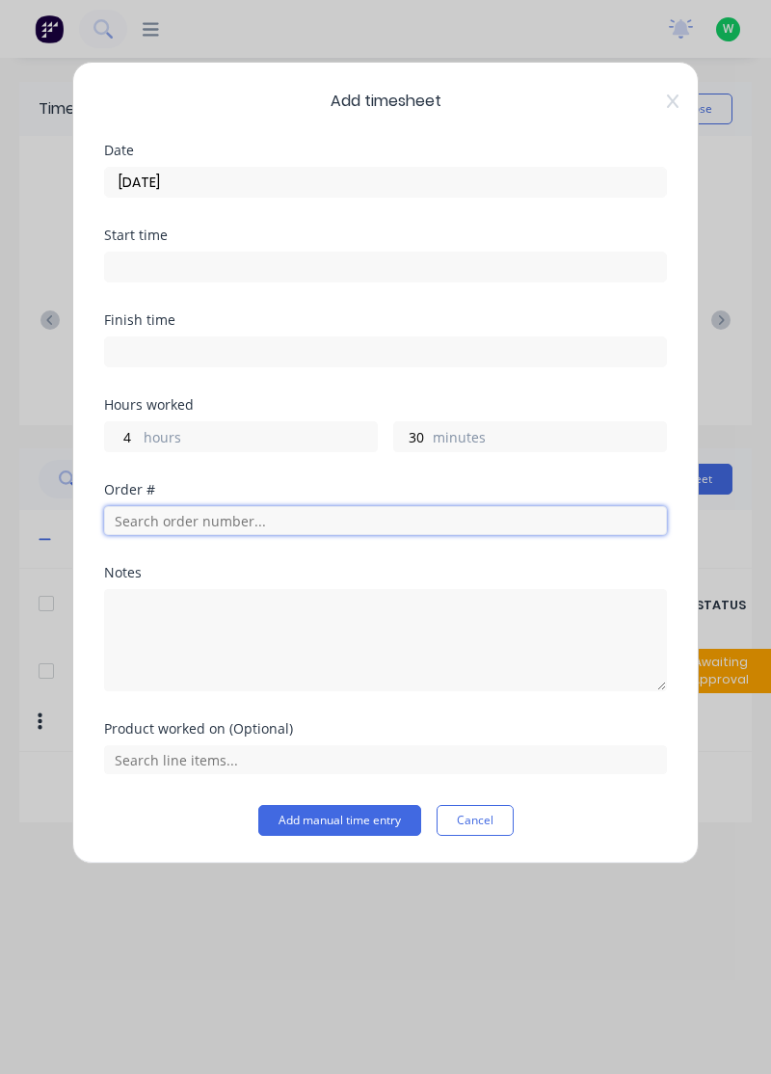
click at [367, 506] on input "text" at bounding box center [385, 520] width 563 height 29
type input "18803"
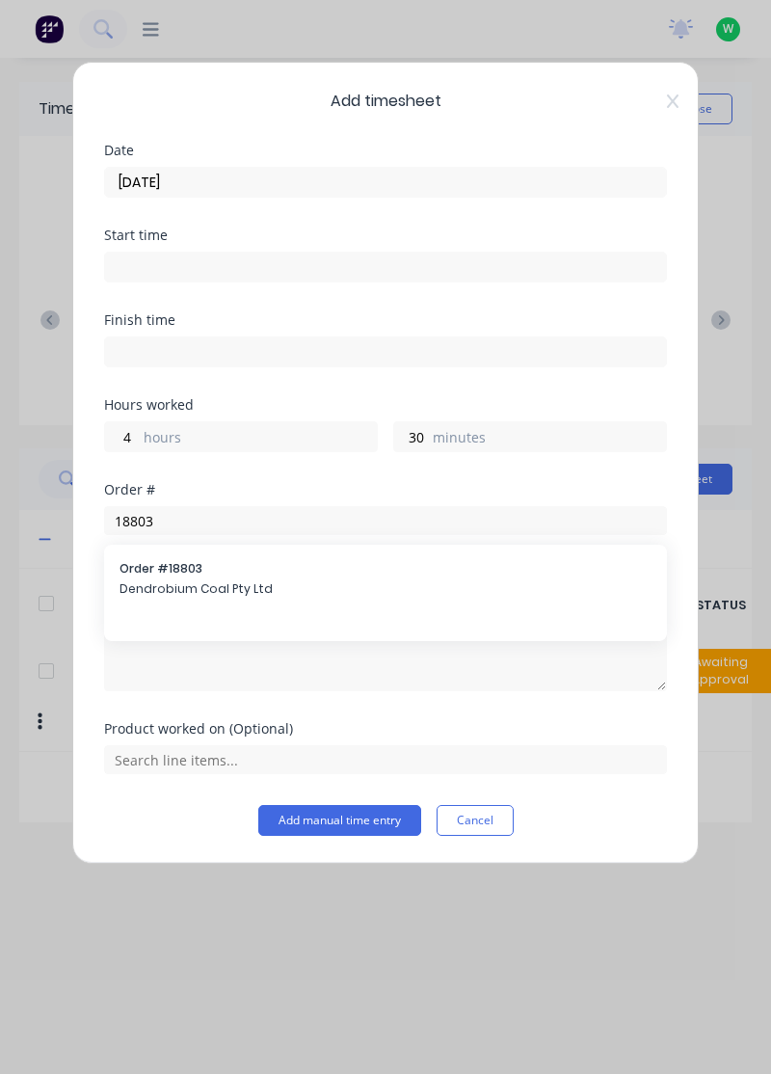
click at [169, 594] on span "Dendrobium Coal Pty Ltd" at bounding box center [385, 588] width 532 height 17
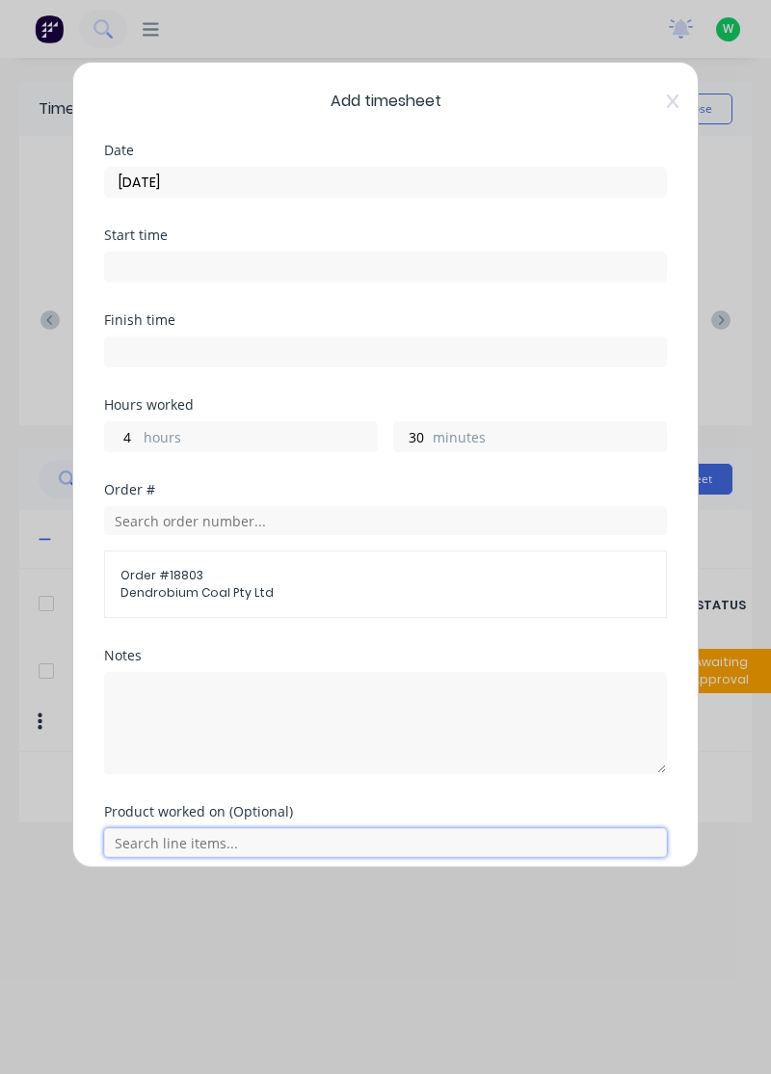
click at [135, 844] on input "text" at bounding box center [385, 842] width 563 height 29
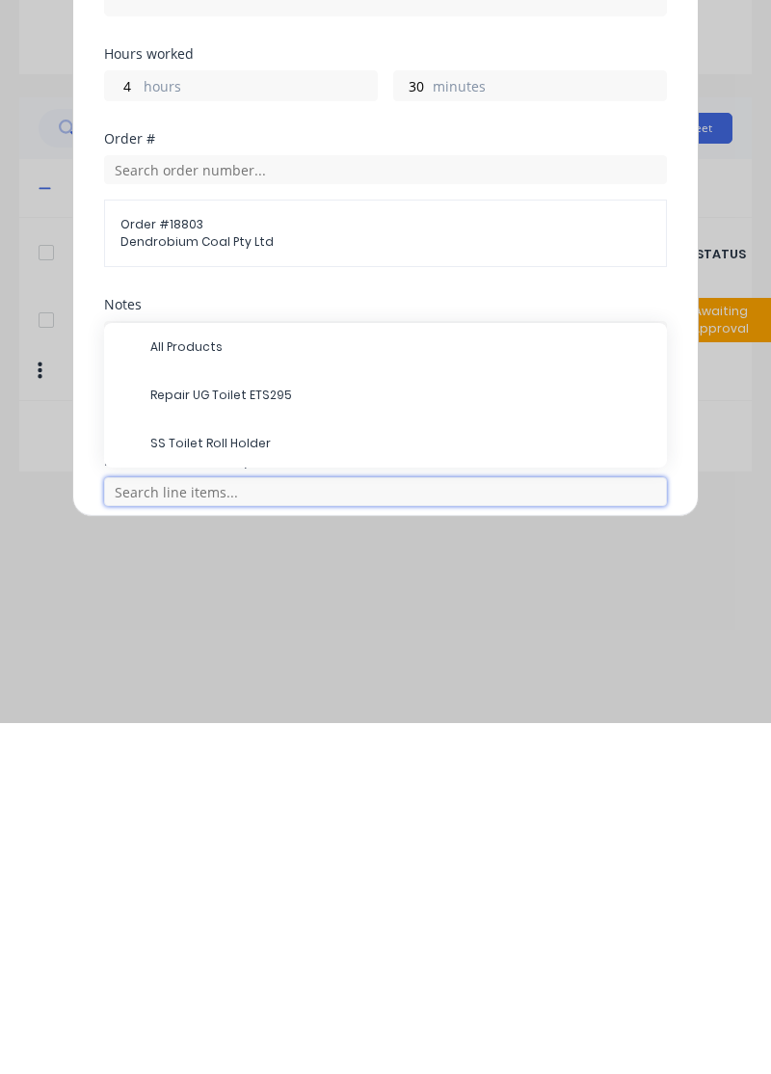
scroll to position [91, 0]
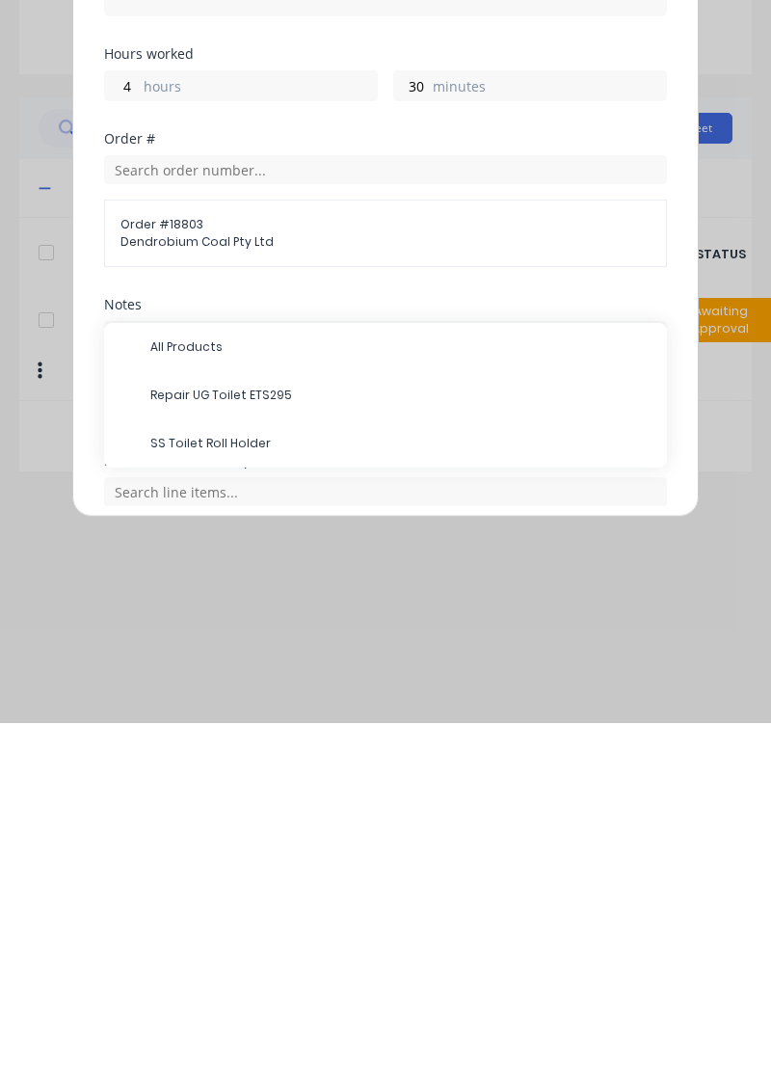
click at [179, 742] on span "Repair UG Toilet ETS295" at bounding box center [400, 745] width 501 height 17
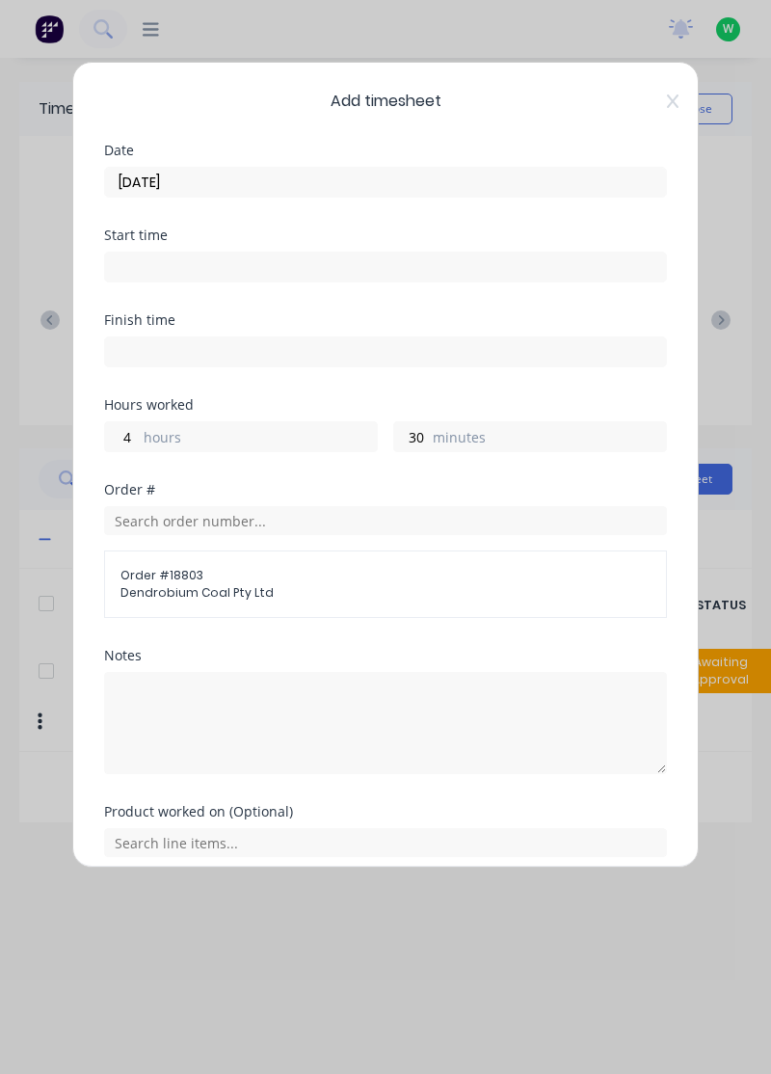
scroll to position [140, 0]
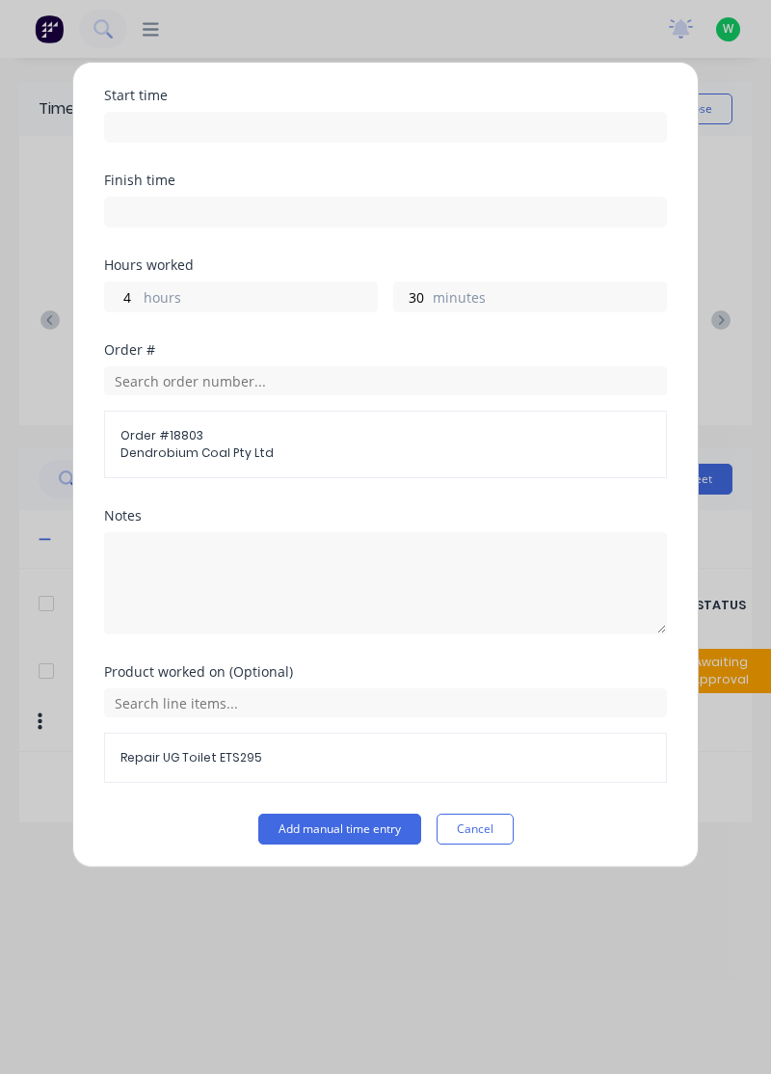
click at [316, 849] on div "Add timesheet Date [DATE] Start time Finish time Hours worked 4 hours 30 minute…" at bounding box center [385, 465] width 626 height 806
click at [317, 830] on button "Add manual time entry" at bounding box center [339, 828] width 163 height 31
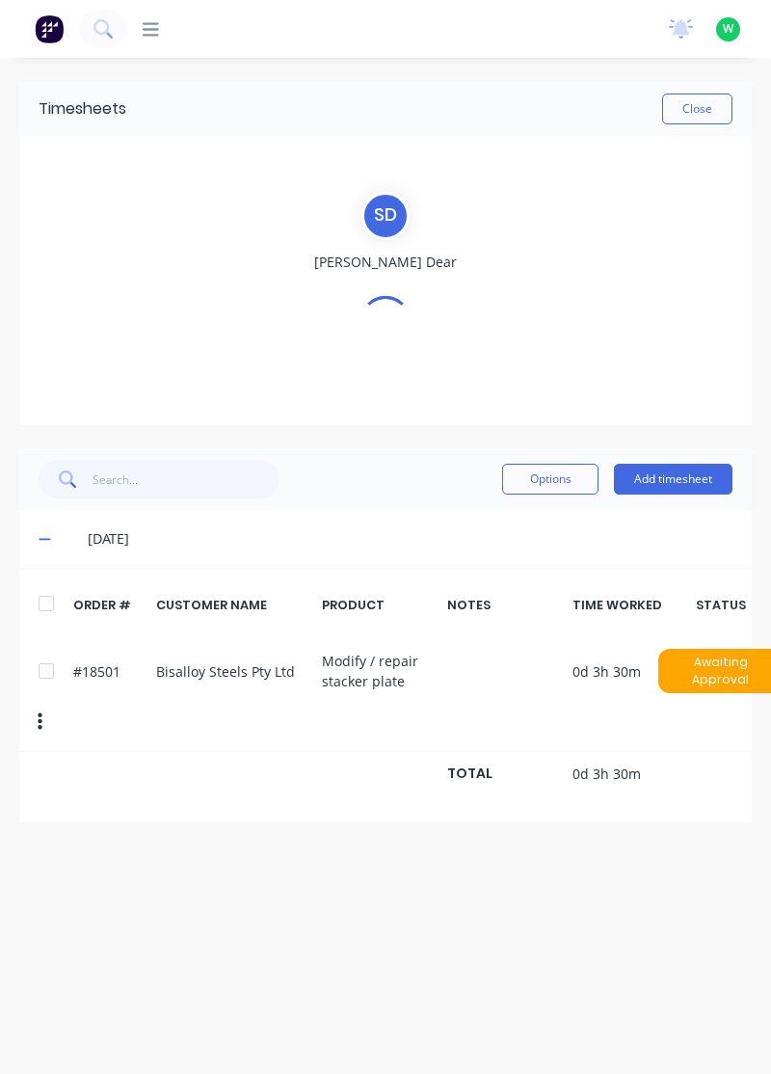
scroll to position [0, 0]
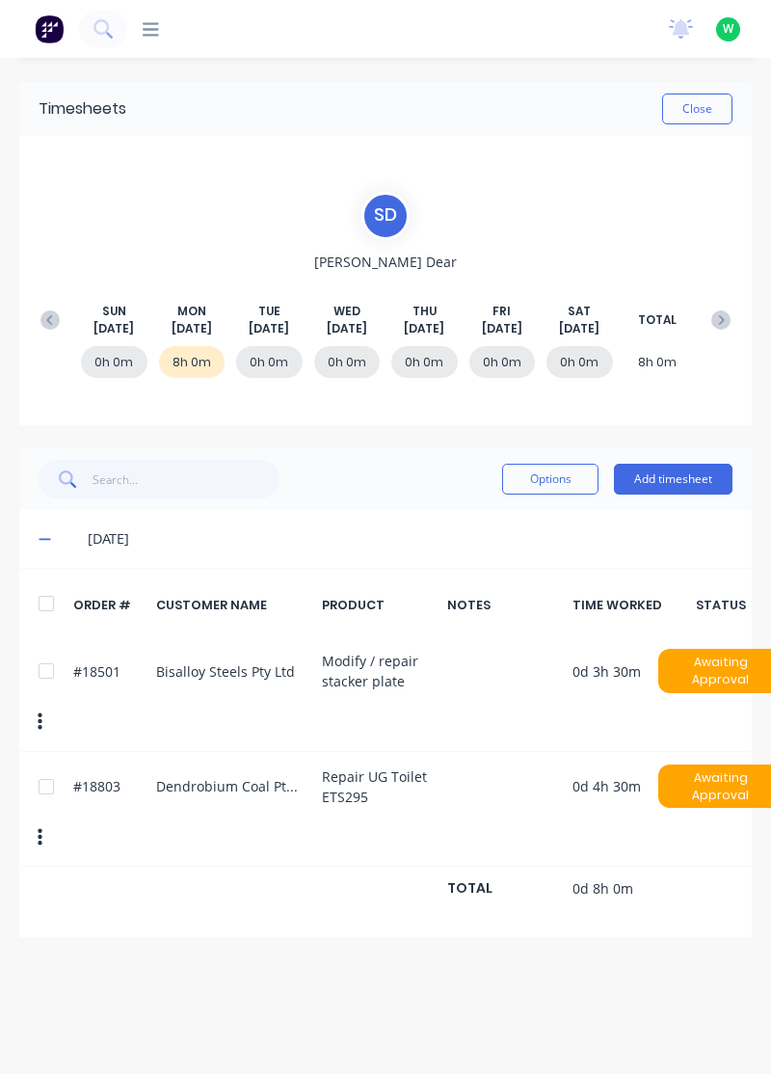
click at [709, 108] on button "Close" at bounding box center [697, 108] width 70 height 31
